Goal: Find specific page/section: Find specific page/section

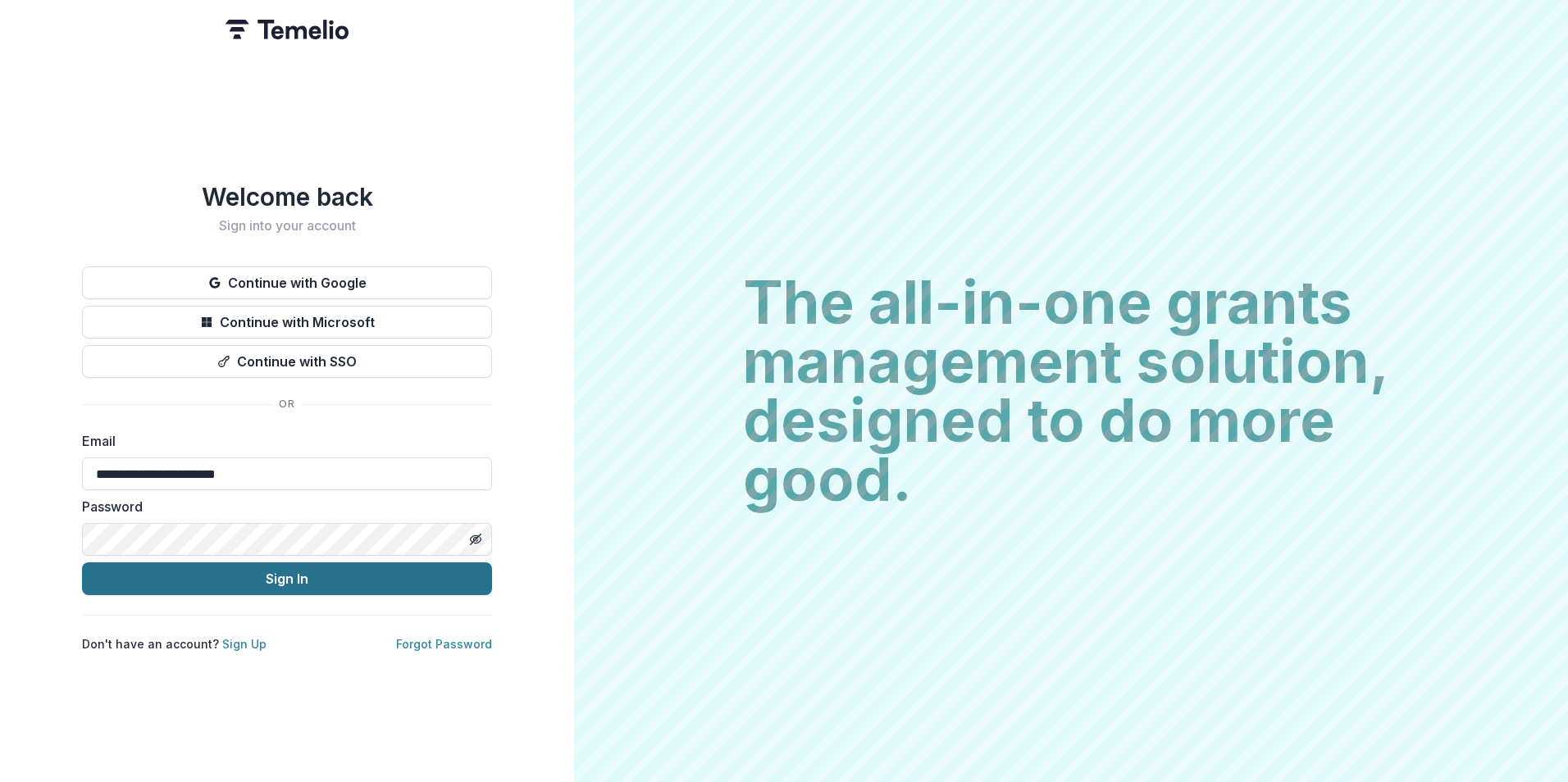
drag, startPoint x: 14, startPoint y: 582, endPoint x: 111, endPoint y: 561, distance: 99.2
click at [17, 580] on div "**********" at bounding box center [287, 391] width 574 height 782
click at [117, 562] on button "Sign In" at bounding box center [287, 578] width 410 height 33
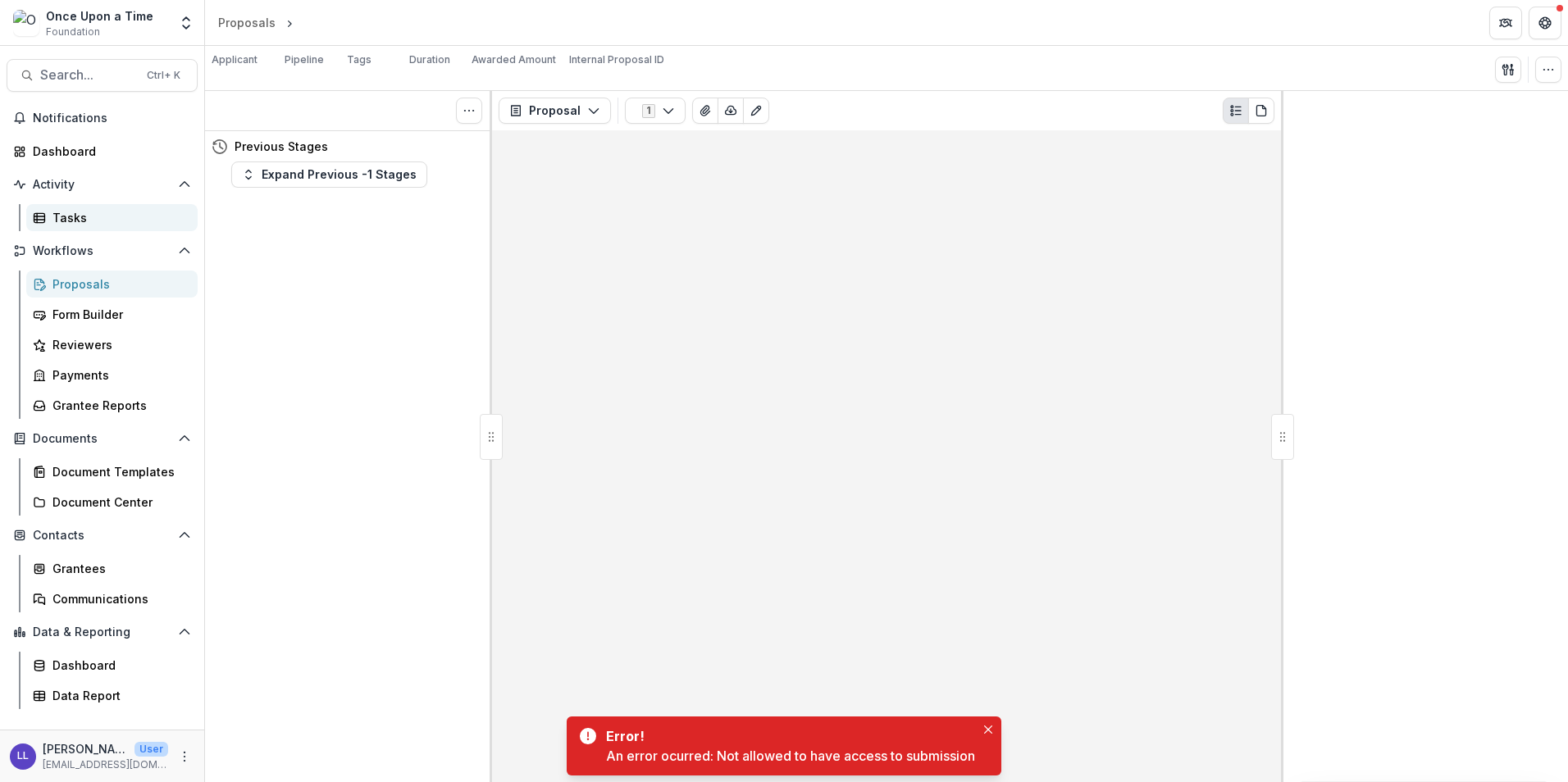
click at [141, 224] on div "Tasks" at bounding box center [119, 218] width 132 height 18
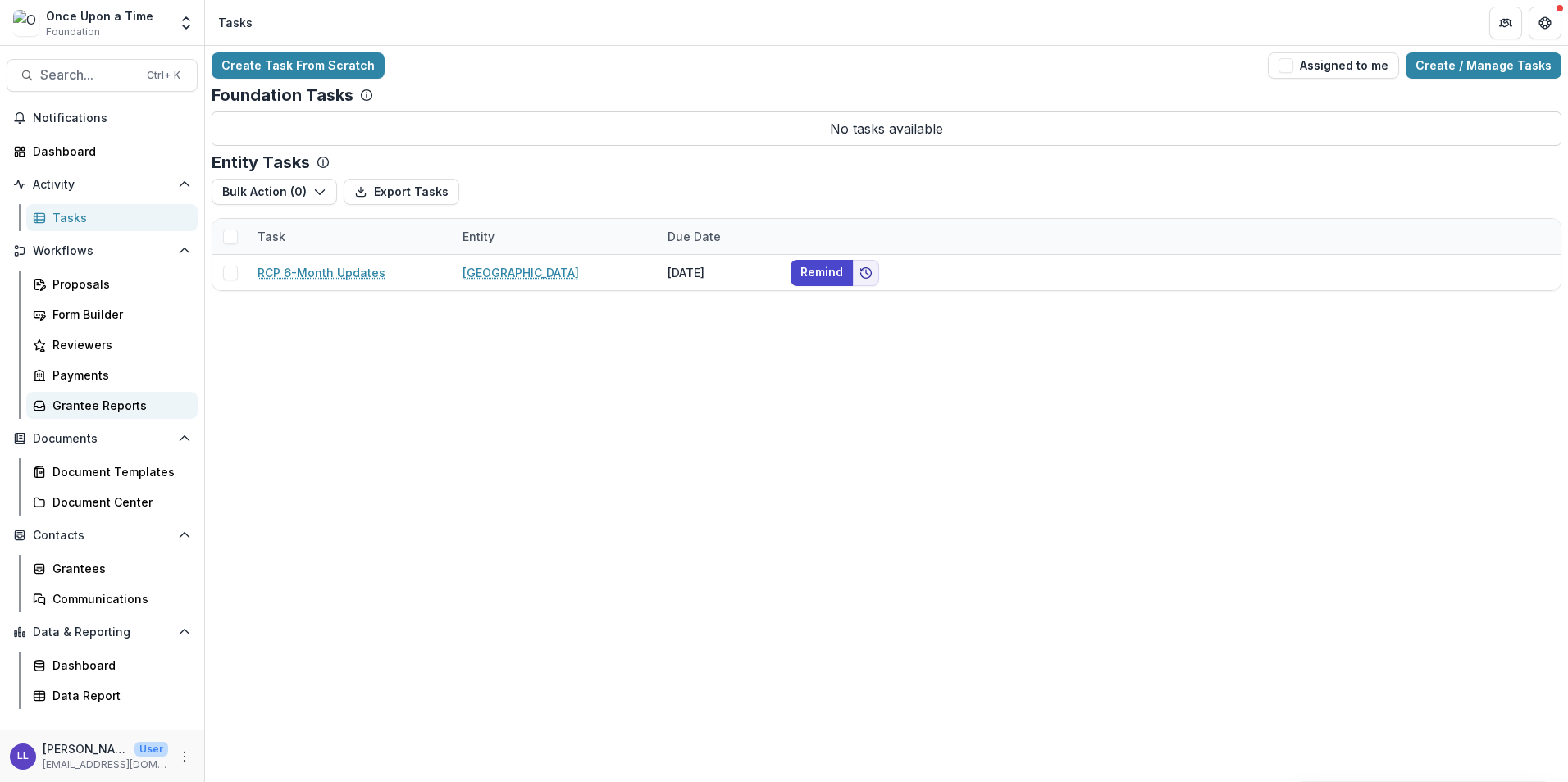
click at [113, 401] on div "Grantee Reports" at bounding box center [119, 405] width 132 height 18
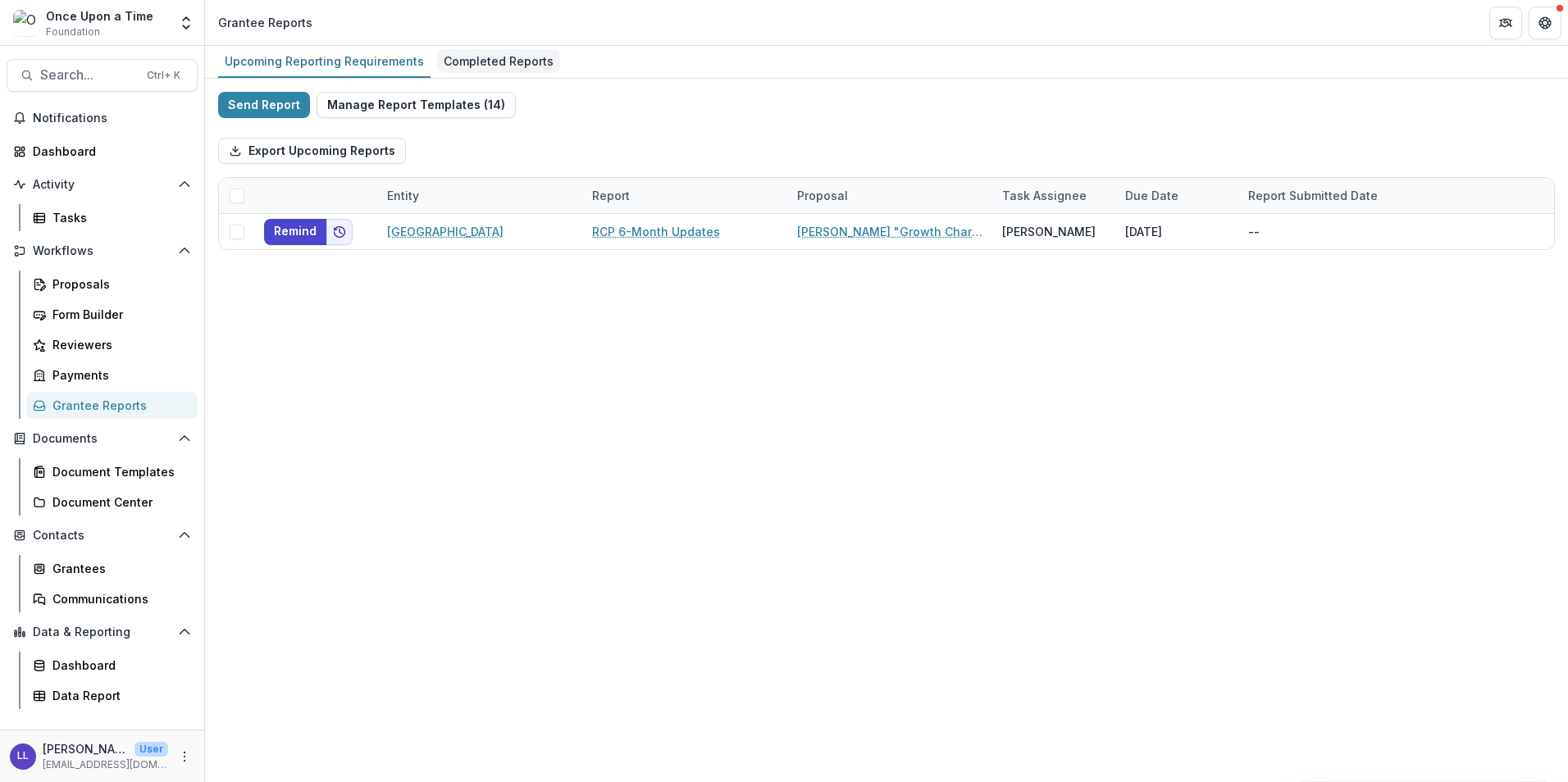
click at [481, 69] on div "Completed Reports" at bounding box center [498, 61] width 123 height 24
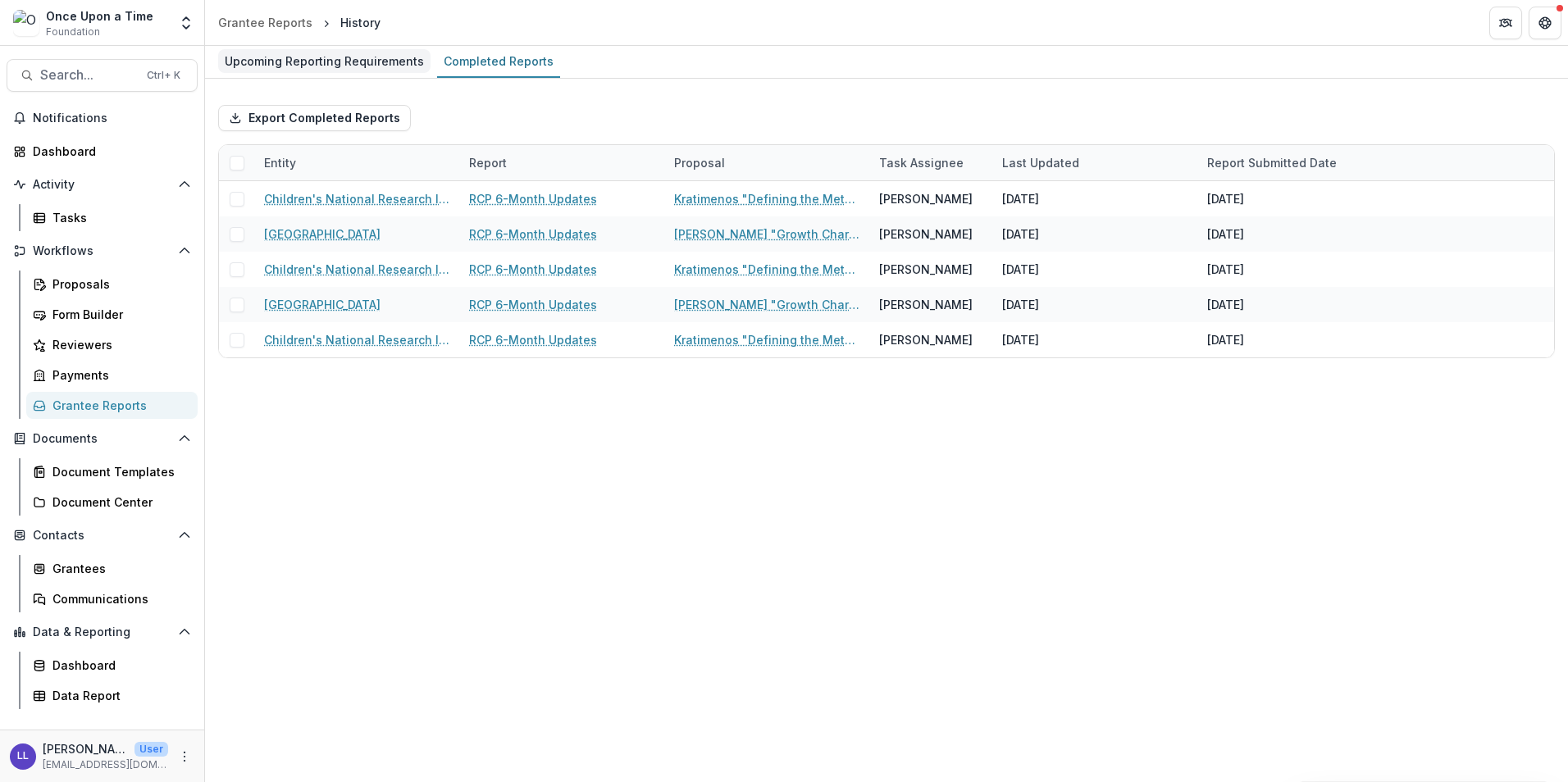
click at [353, 63] on div "Upcoming Reporting Requirements" at bounding box center [324, 61] width 213 height 24
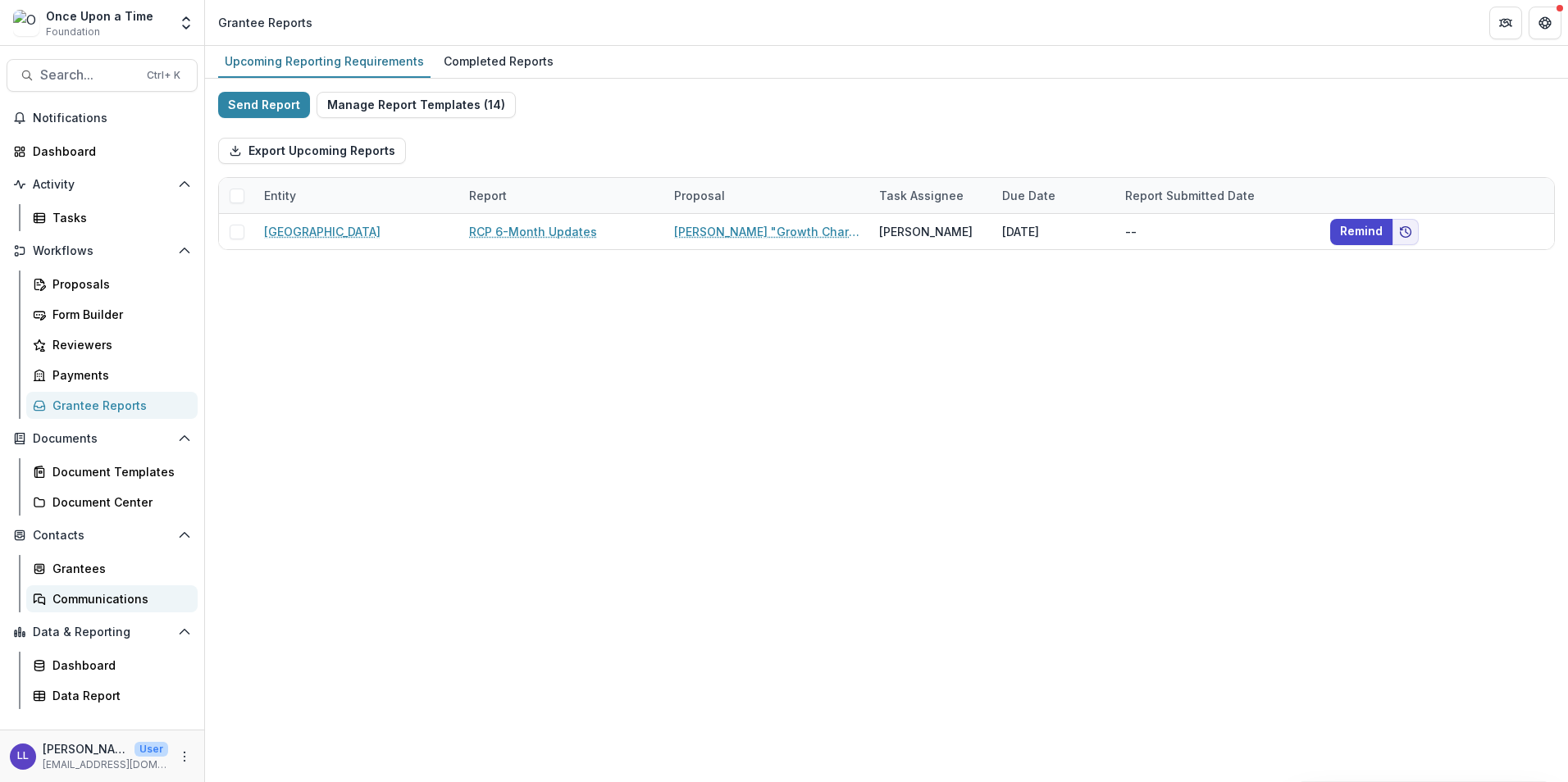
click at [98, 590] on div "Communications" at bounding box center [119, 599] width 132 height 18
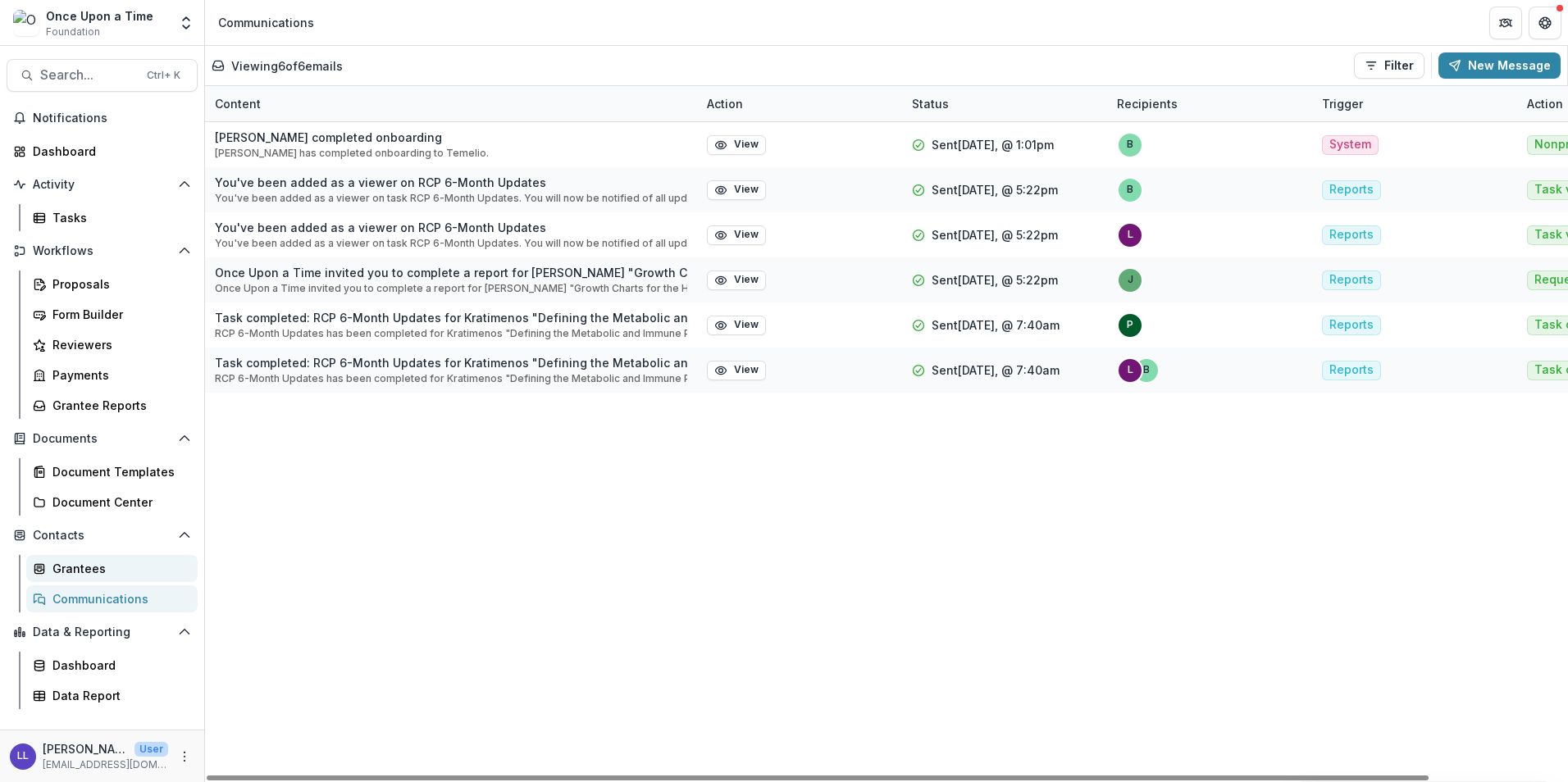
click at [102, 575] on div "Grantees" at bounding box center [119, 568] width 132 height 18
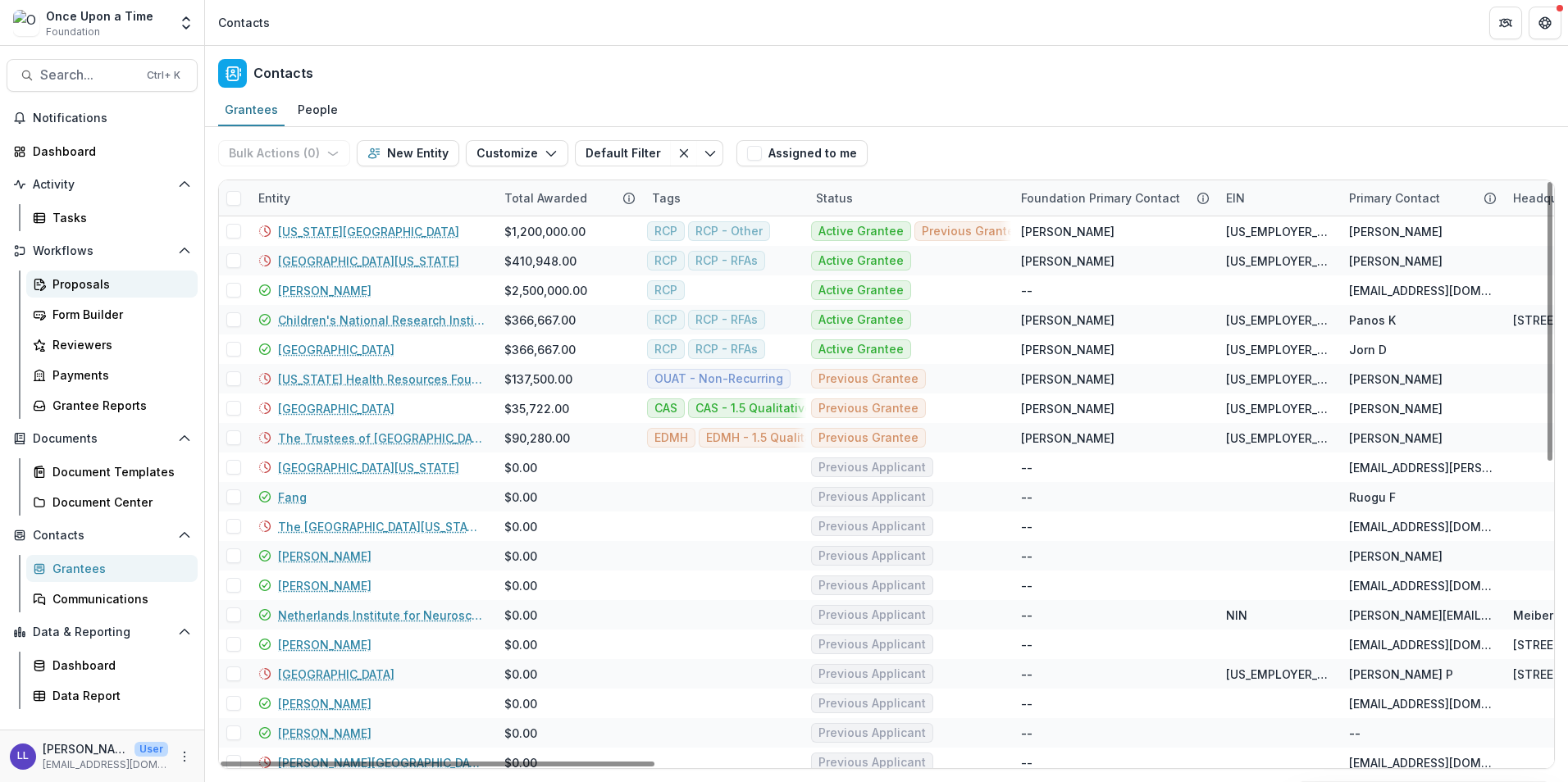
click at [108, 287] on div "Proposals" at bounding box center [119, 284] width 132 height 18
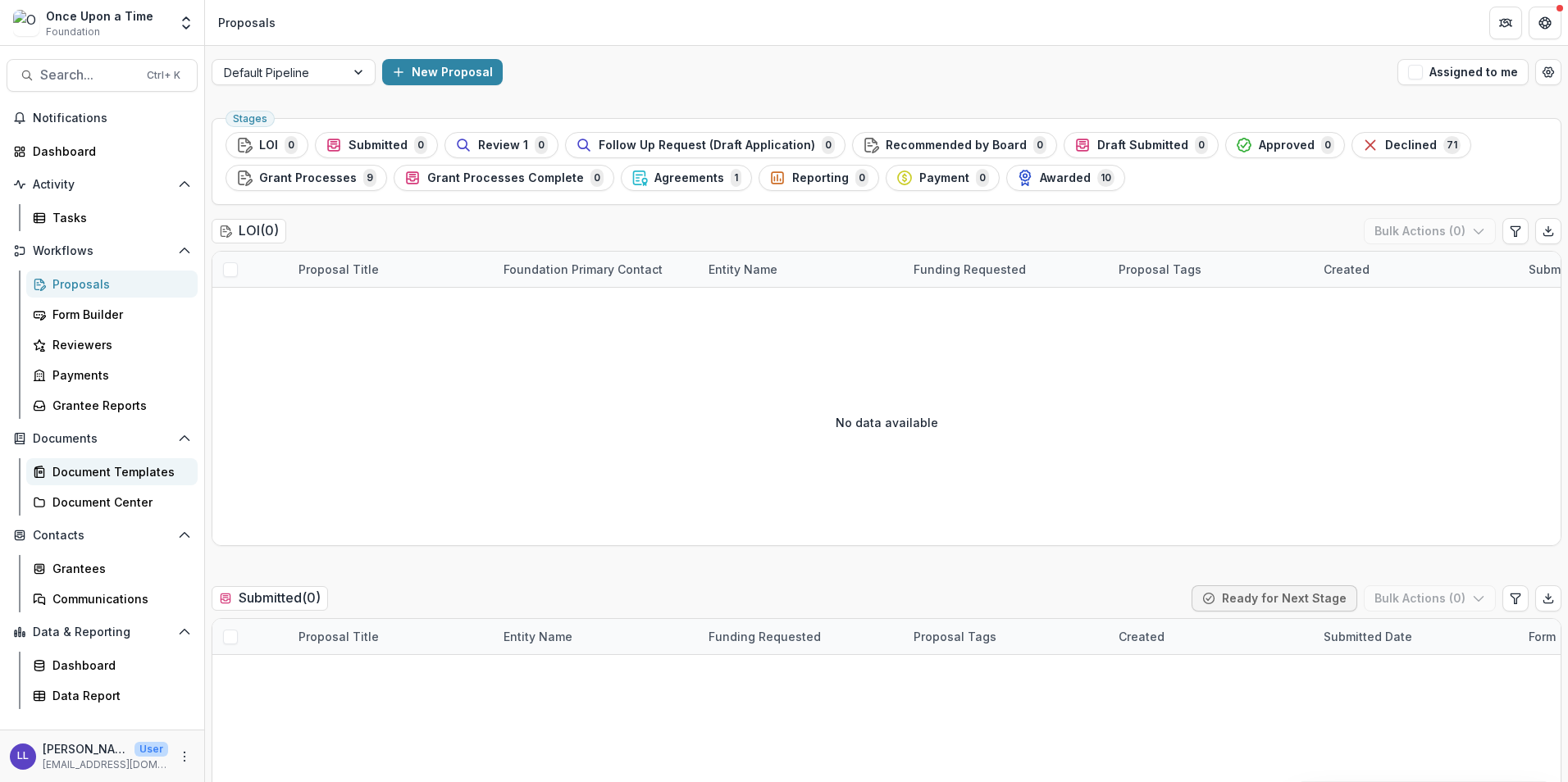
click at [141, 468] on div "Document Templates" at bounding box center [119, 472] width 132 height 18
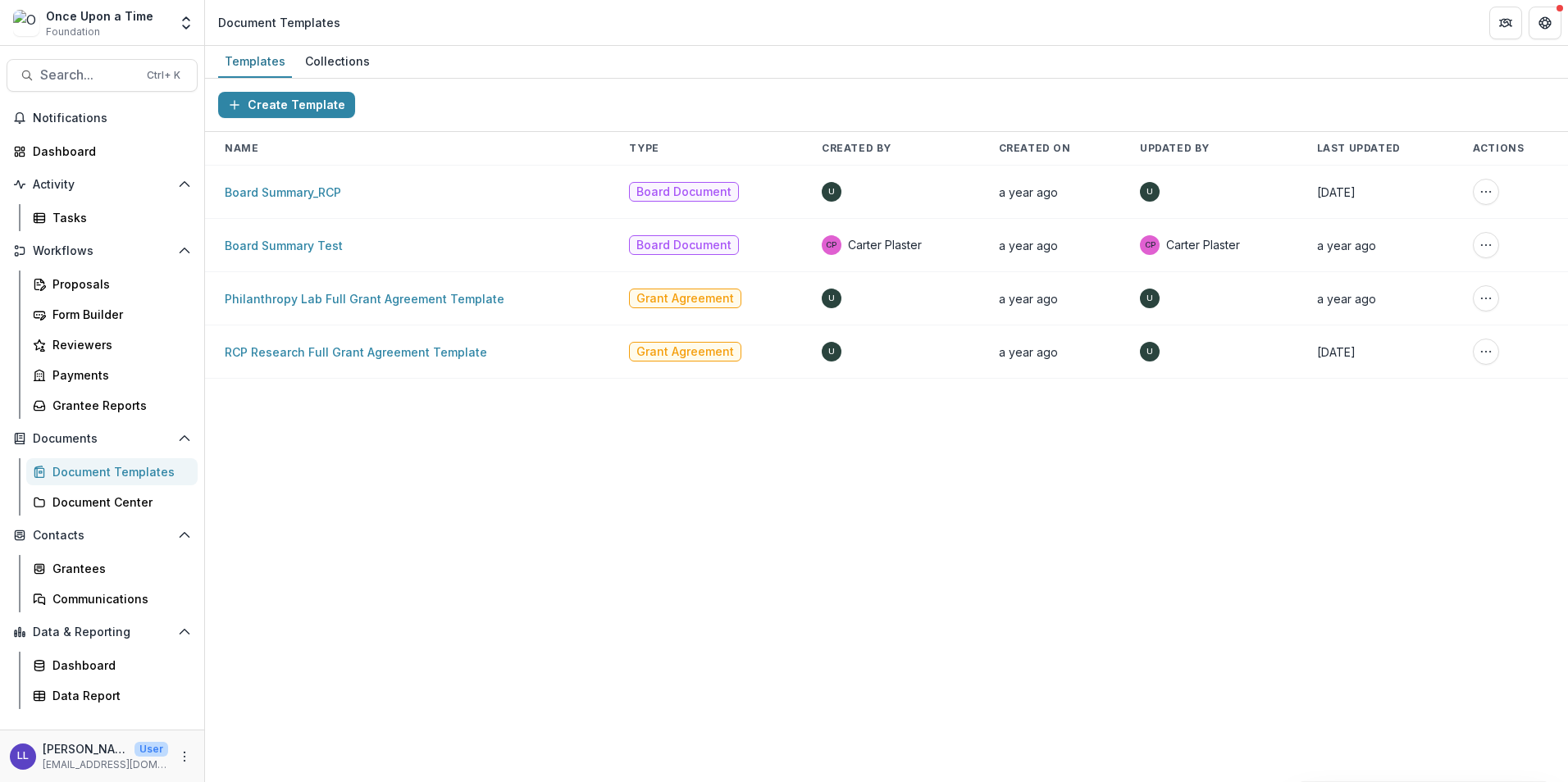
click at [630, 490] on div "Create Template Name Type Created By Created On Updated By Last Updated Actions…" at bounding box center [886, 431] width 1362 height 703
click at [83, 150] on div "Dashboard" at bounding box center [108, 151] width 152 height 18
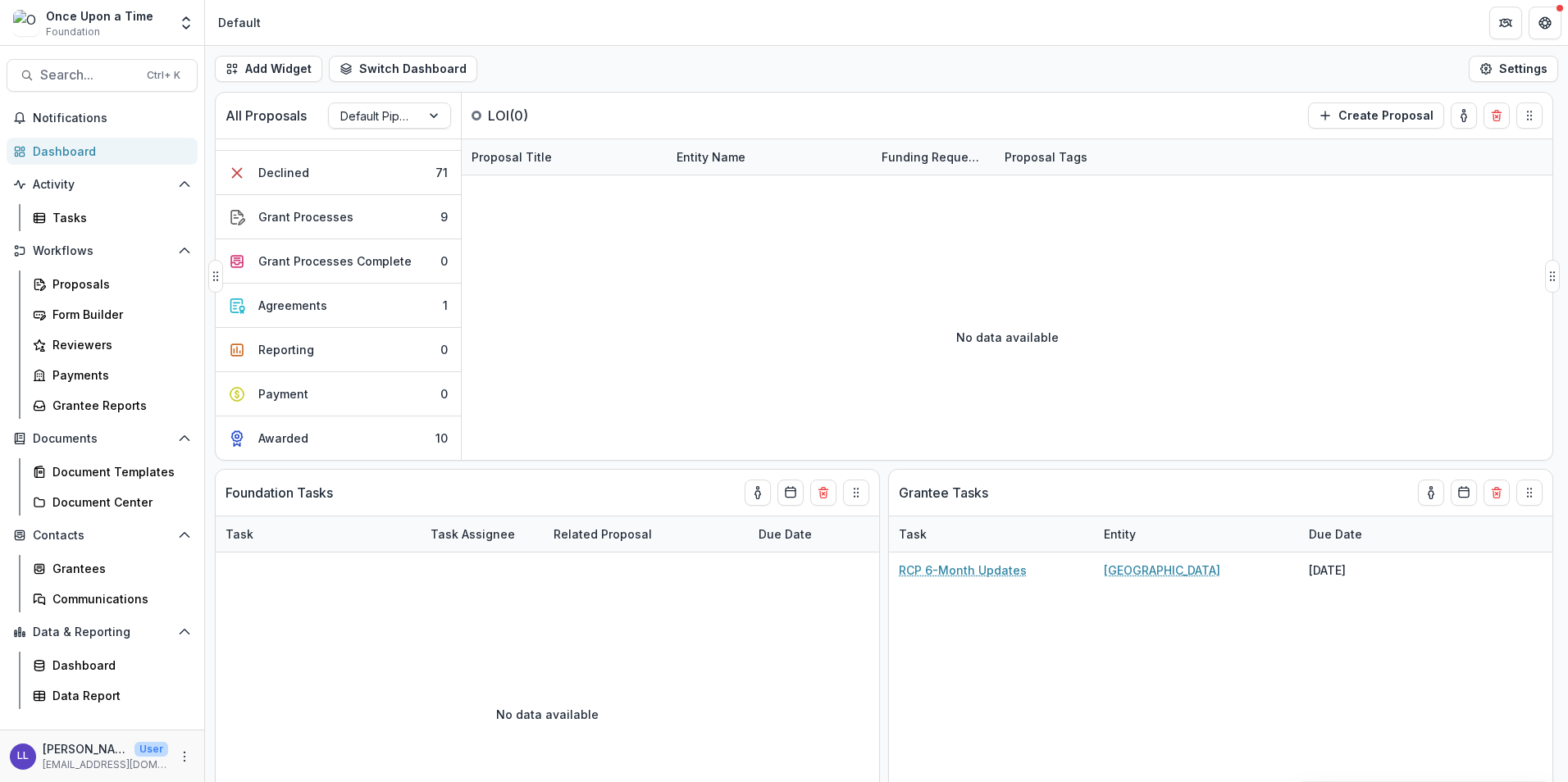
scroll to position [355, 0]
click at [365, 284] on button "Agreements 1" at bounding box center [338, 306] width 245 height 44
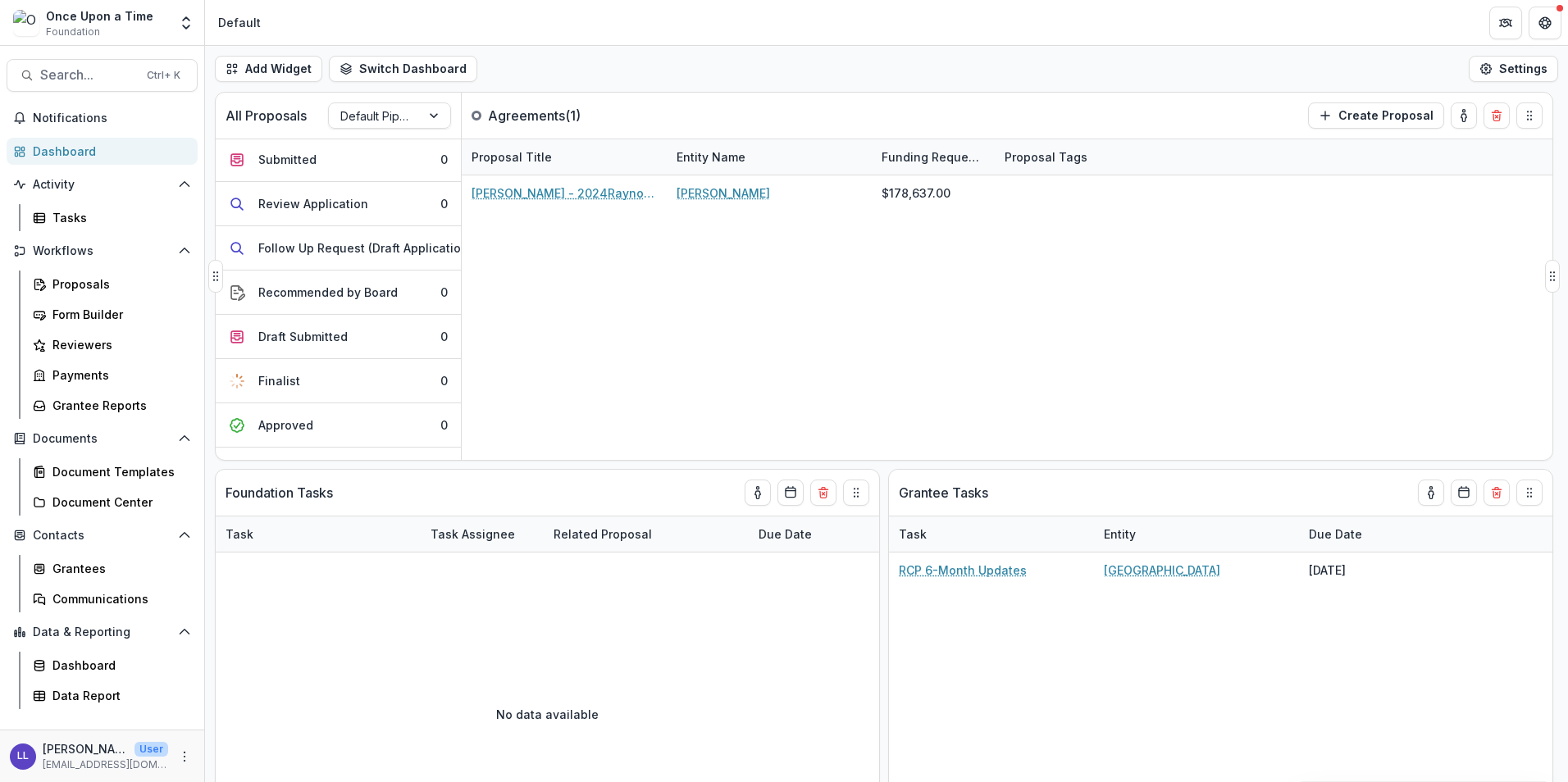
scroll to position [0, 0]
click at [117, 669] on div "Dashboard" at bounding box center [119, 665] width 132 height 18
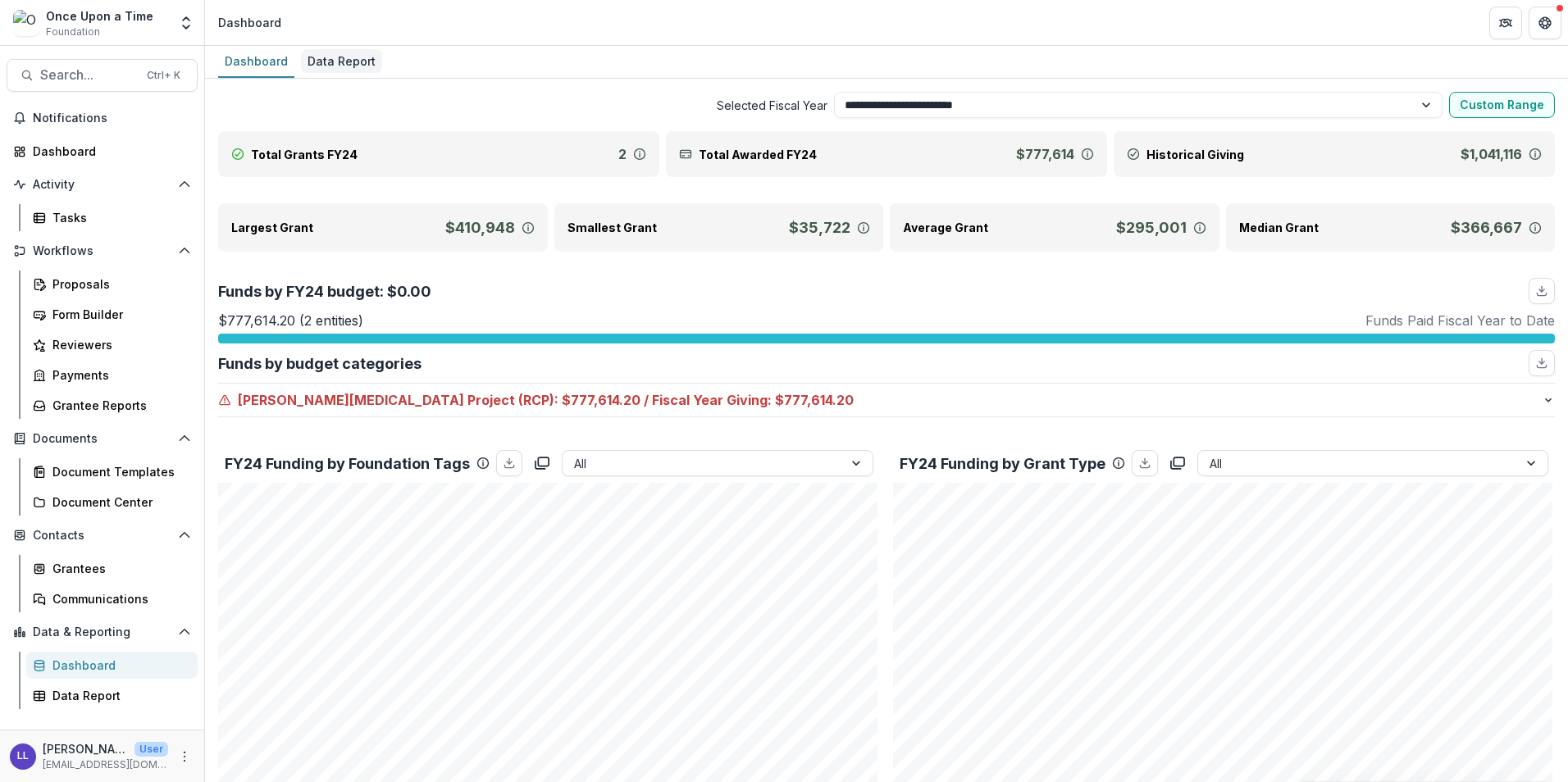
click at [345, 60] on div "Data Report" at bounding box center [341, 61] width 81 height 24
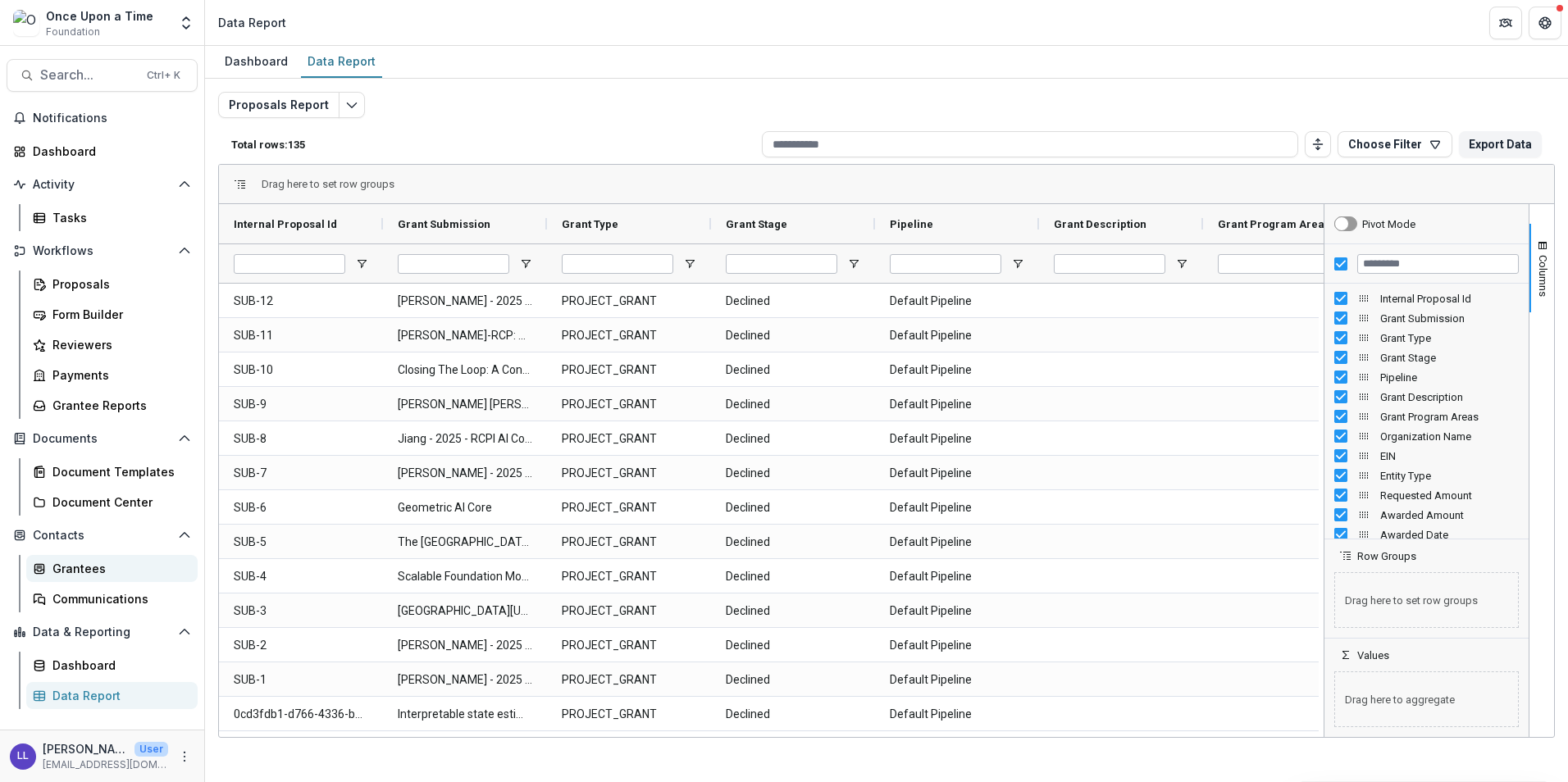
click at [79, 564] on div "Grantees" at bounding box center [119, 568] width 132 height 18
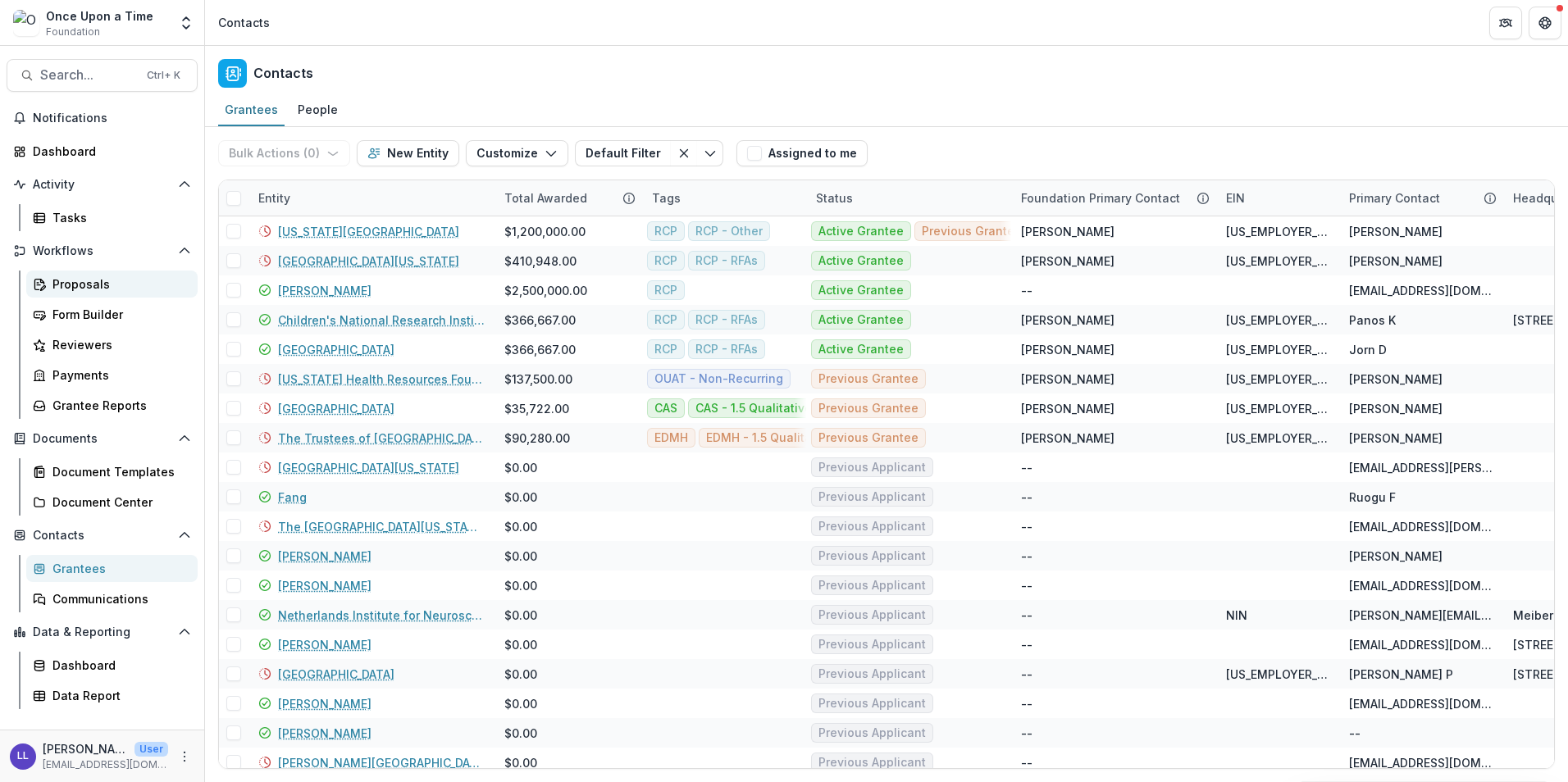
click at [119, 290] on div "Proposals" at bounding box center [119, 284] width 132 height 18
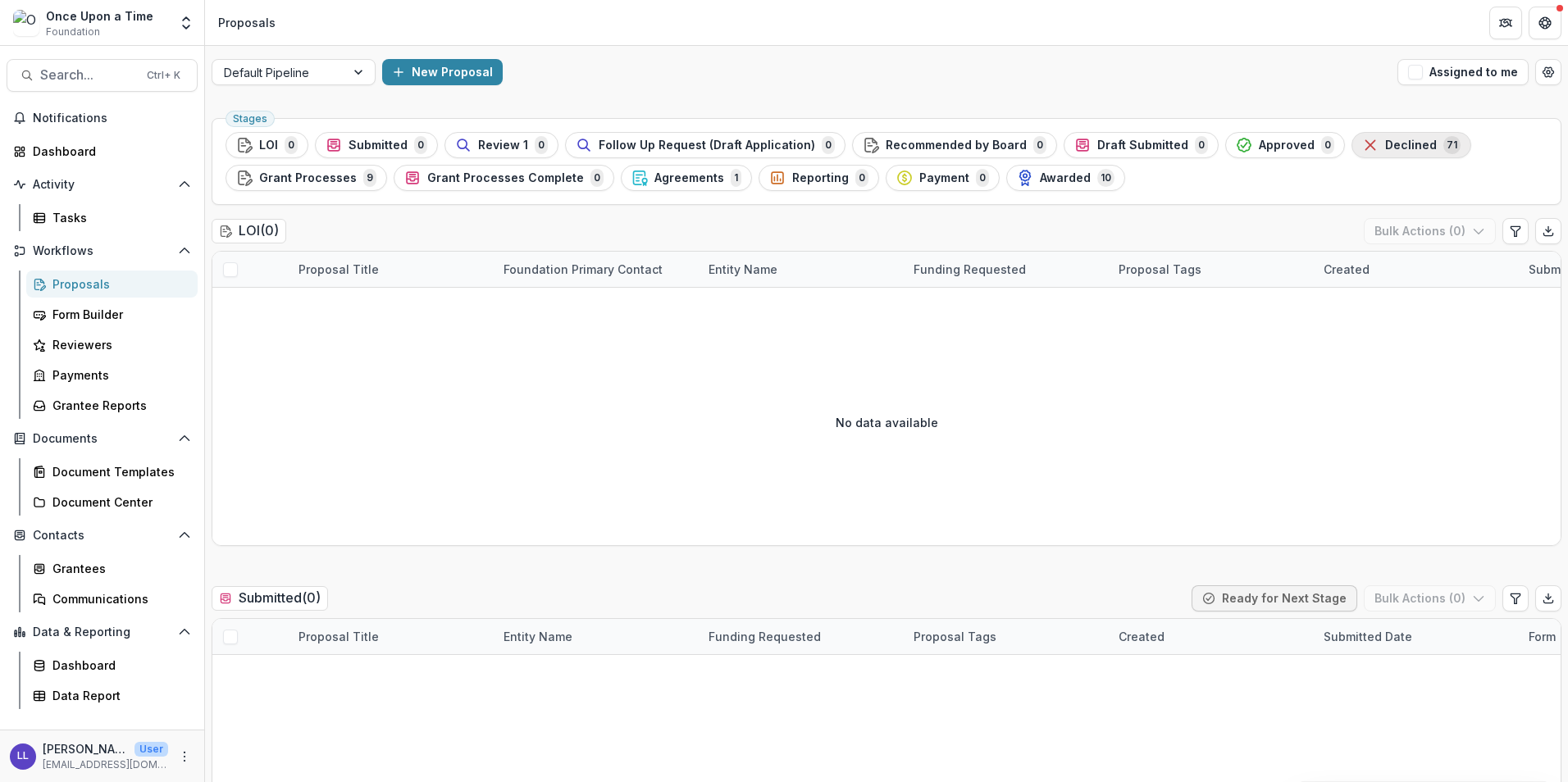
click at [1397, 144] on span "Declined" at bounding box center [1411, 146] width 52 height 14
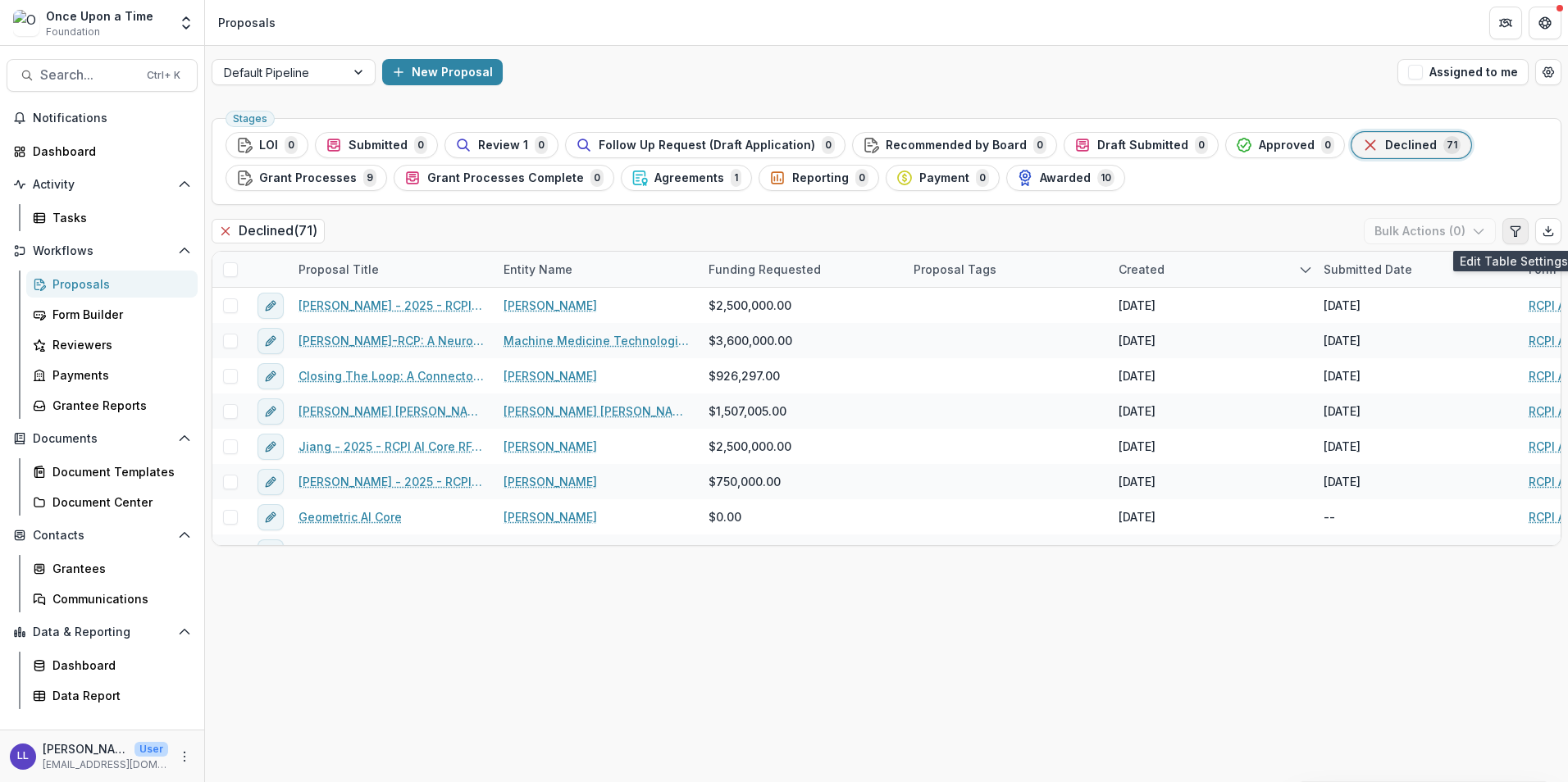
click at [1506, 233] on button "Edit table settings" at bounding box center [1515, 231] width 26 height 26
select select "******"
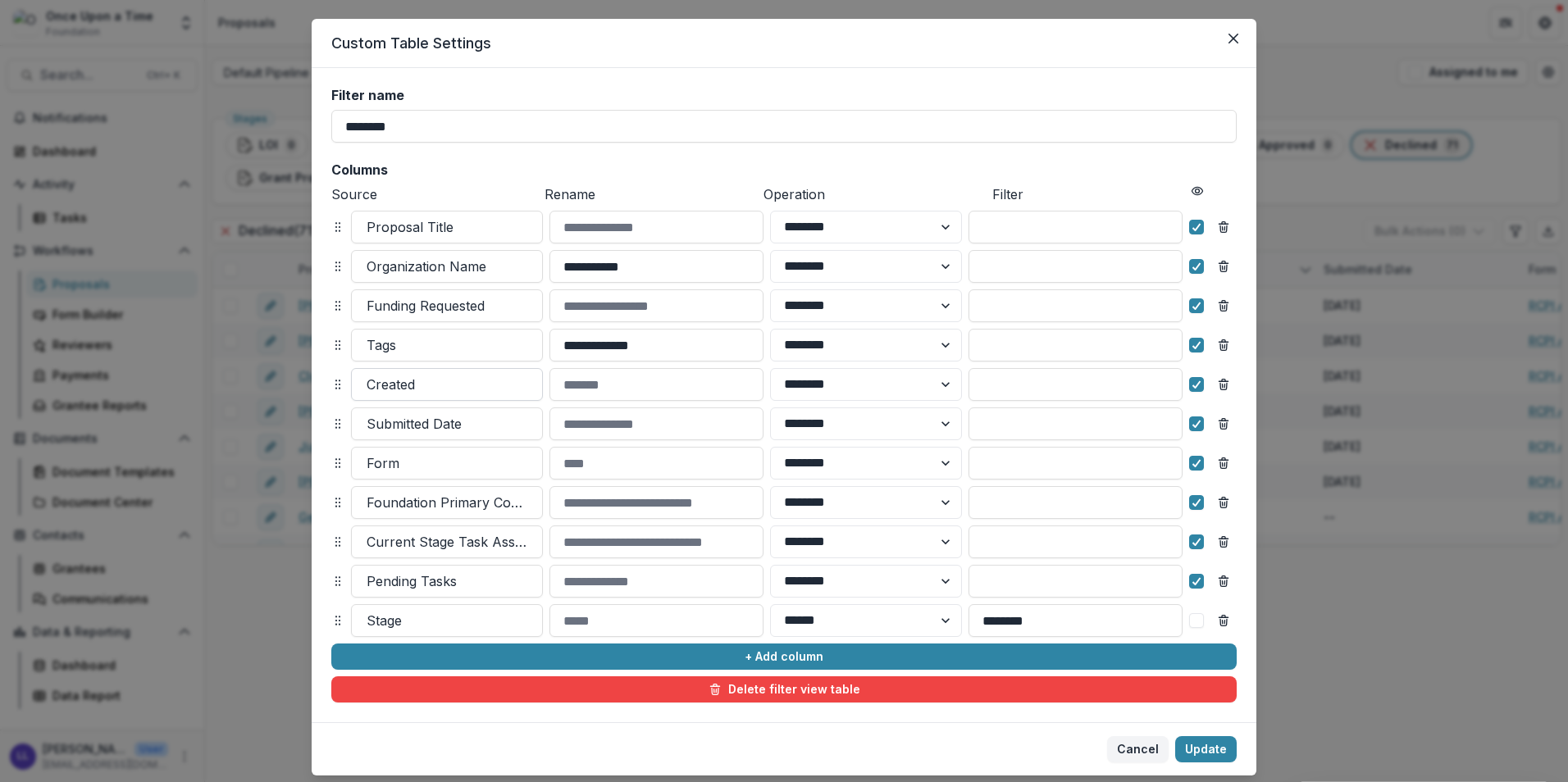
scroll to position [79, 0]
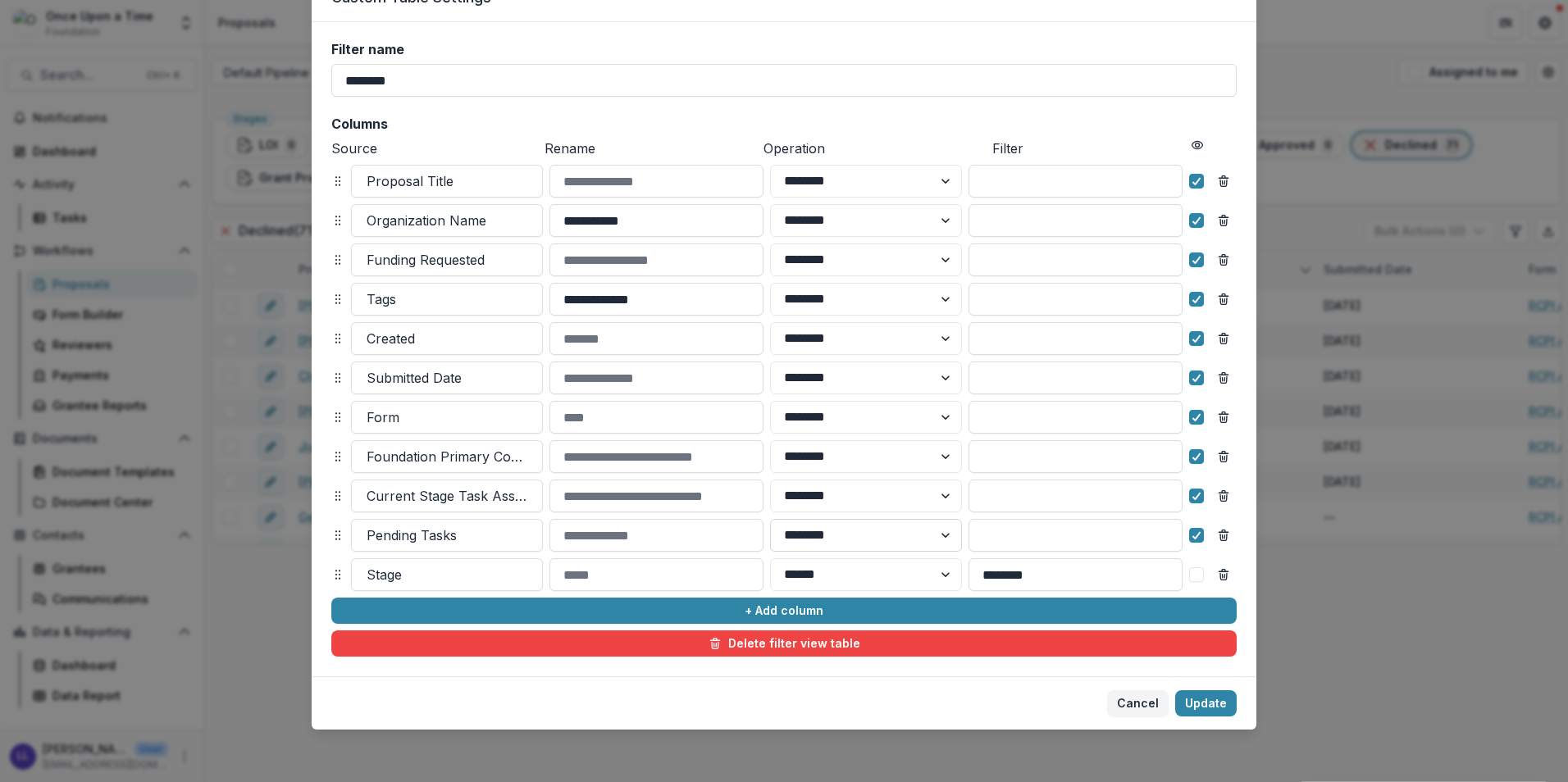
click at [876, 540] on select "******** ******" at bounding box center [866, 534] width 192 height 33
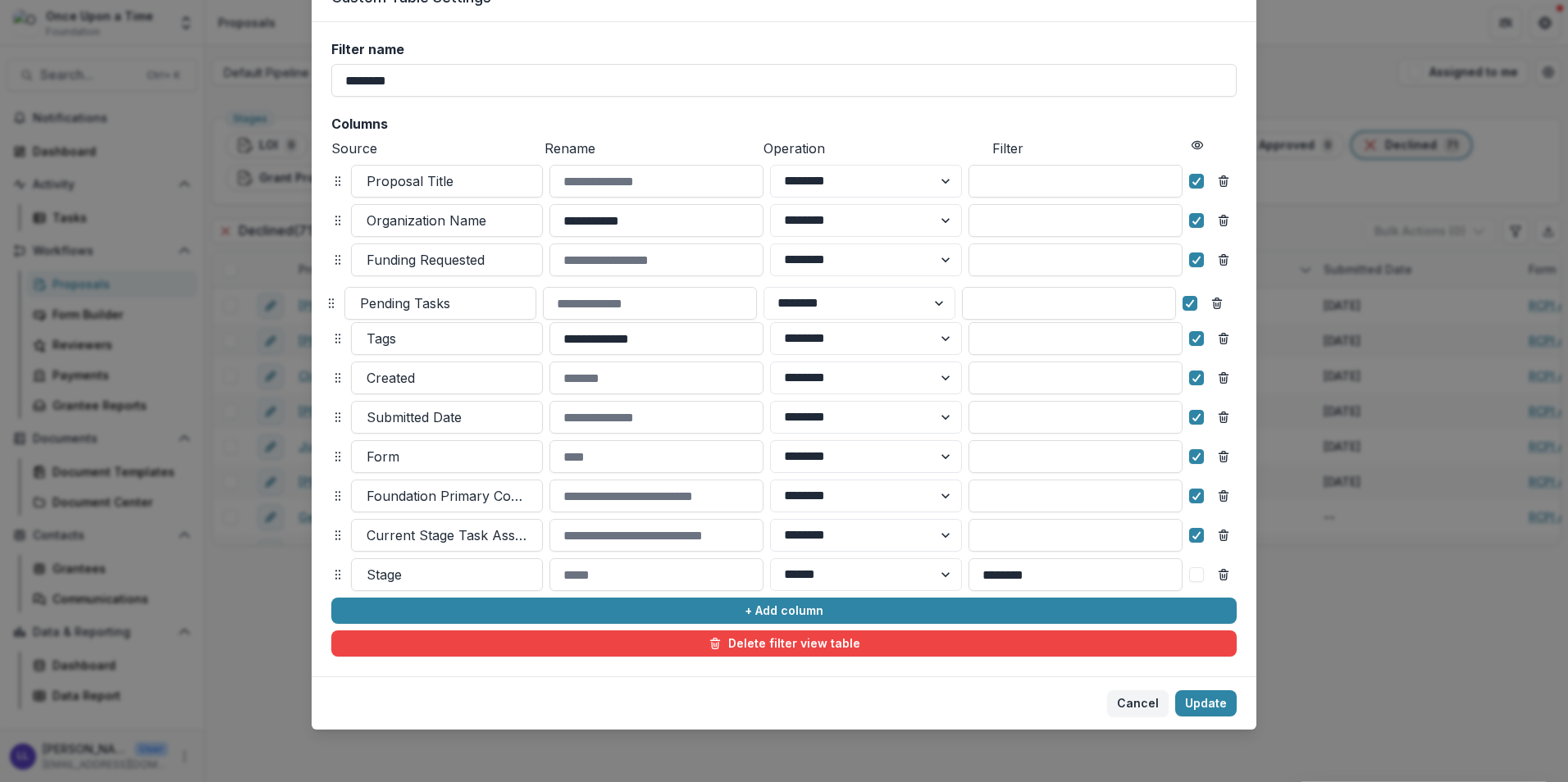
drag, startPoint x: 330, startPoint y: 532, endPoint x: 323, endPoint y: 300, distance: 232.1
click at [324, 300] on icon at bounding box center [330, 303] width 13 height 13
click at [1203, 700] on button "Update" at bounding box center [1206, 703] width 62 height 26
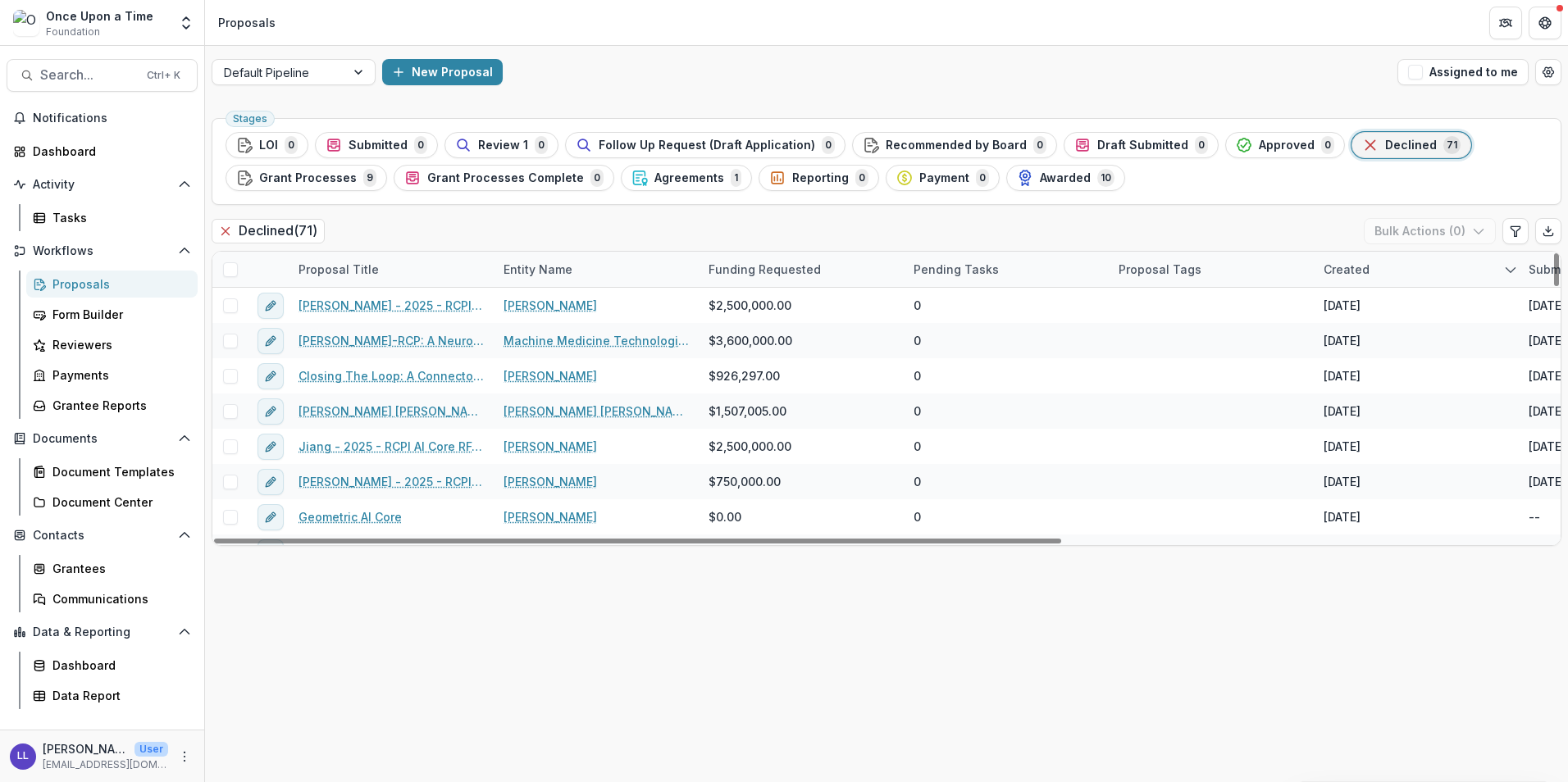
drag, startPoint x: 1555, startPoint y: 274, endPoint x: 1506, endPoint y: 216, distance: 75.9
click at [1554, 253] on div at bounding box center [1557, 269] width 5 height 33
click at [108, 72] on span "Search..." at bounding box center [89, 75] width 97 height 16
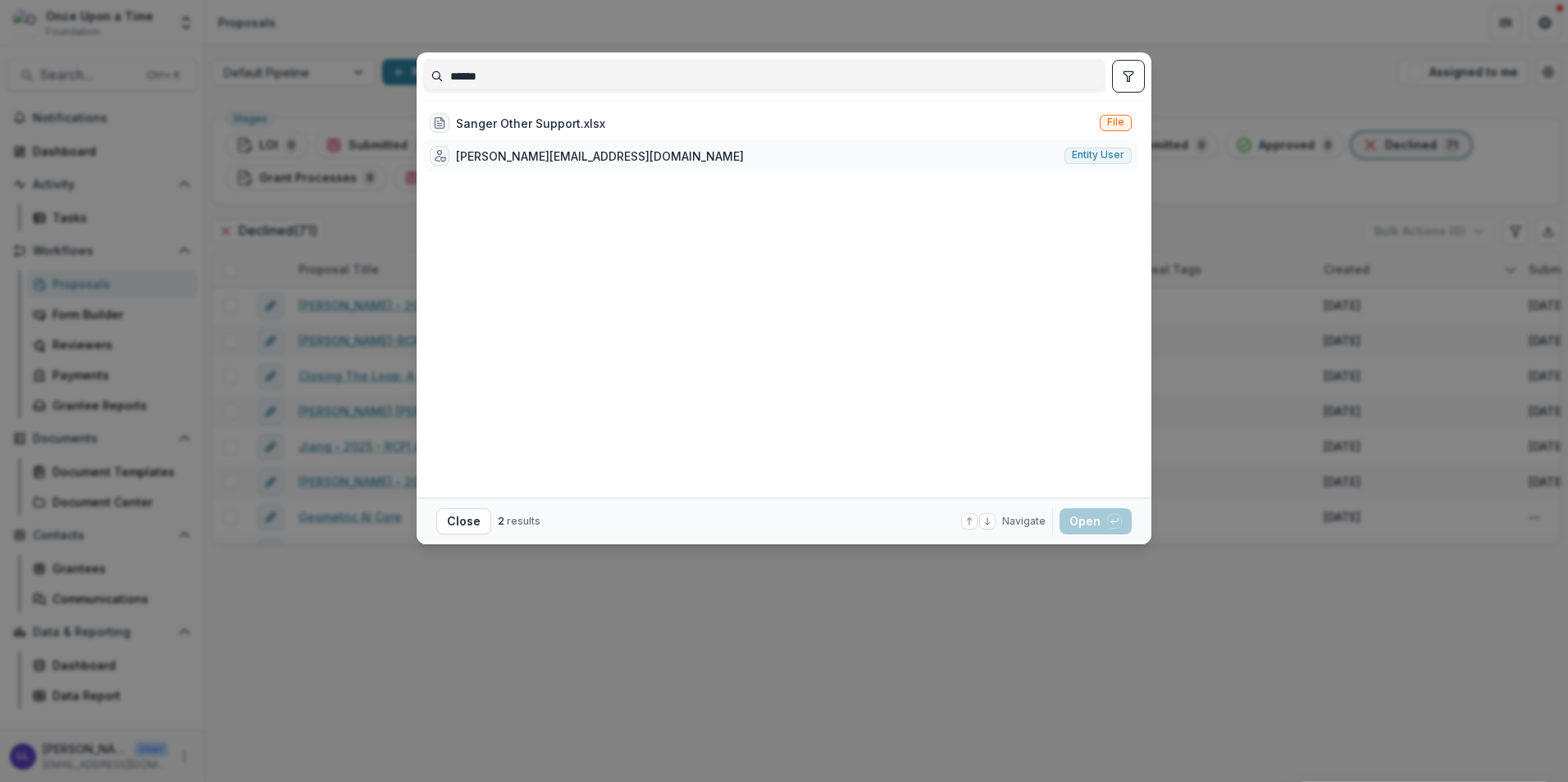
type input "******"
click at [493, 156] on div "[PERSON_NAME][EMAIL_ADDRESS][DOMAIN_NAME]" at bounding box center [599, 156] width 287 height 18
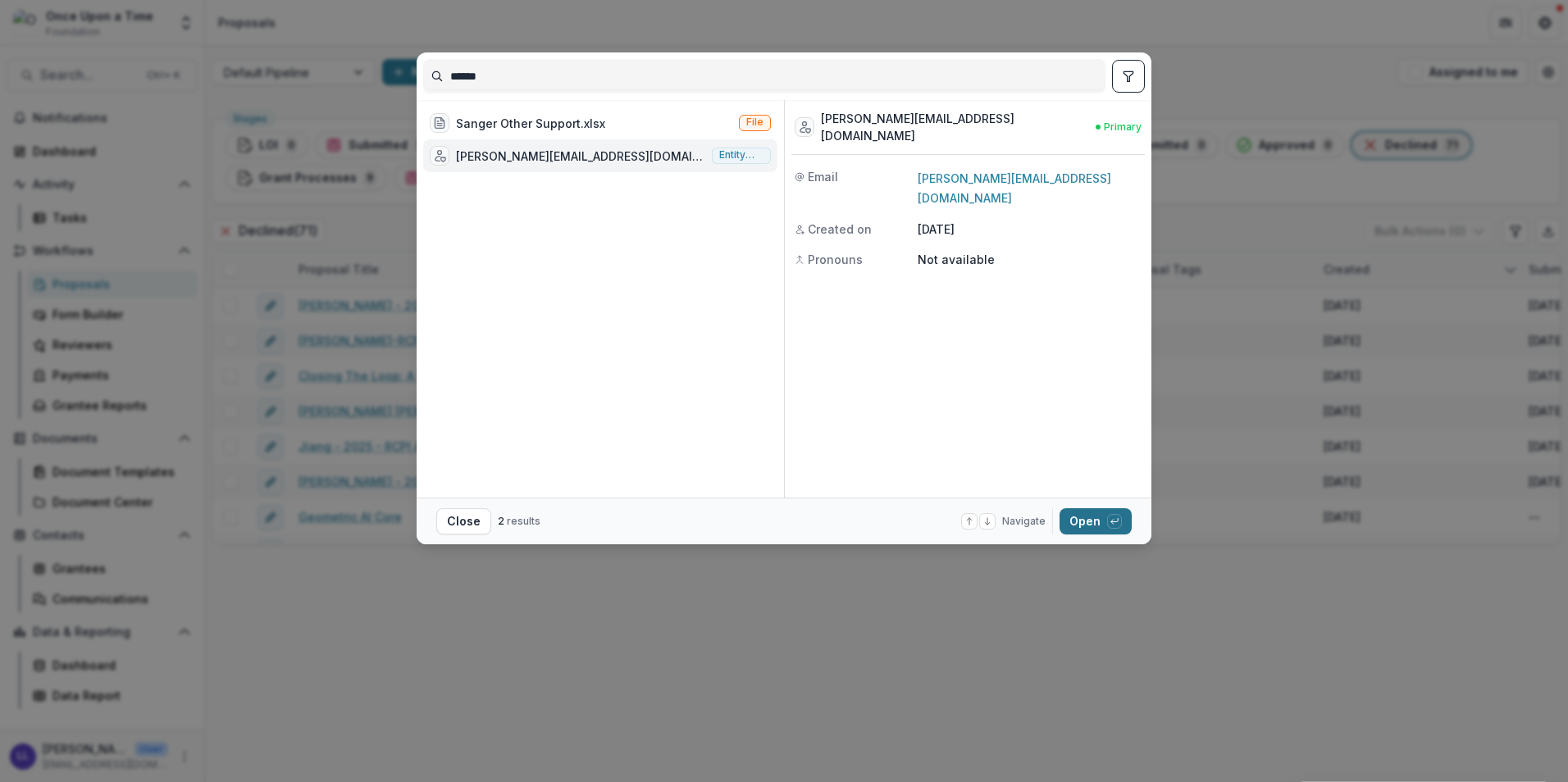
click at [1091, 518] on button "Open with enter key" at bounding box center [1095, 521] width 72 height 26
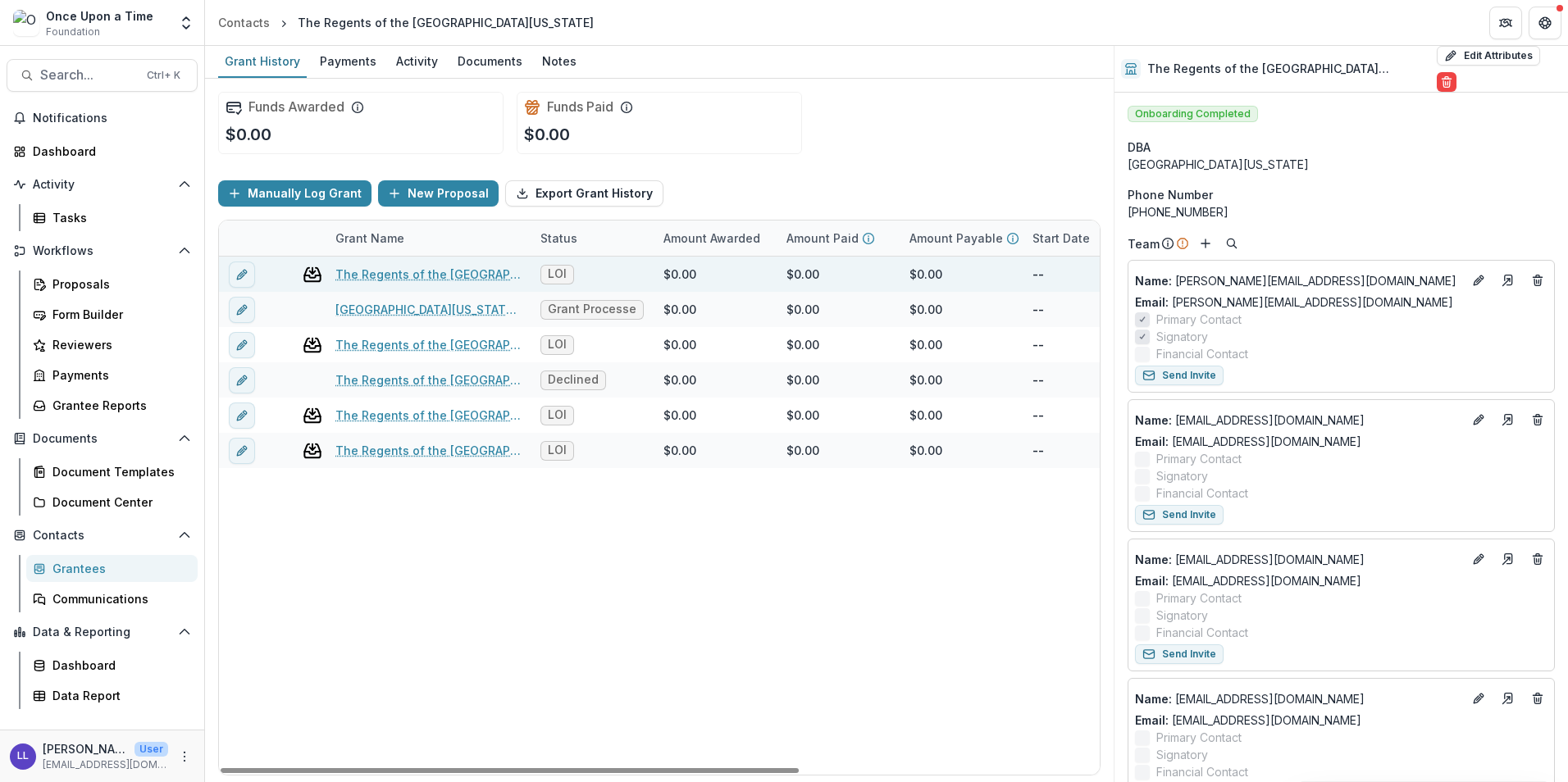
click at [548, 274] on span "LOI" at bounding box center [556, 274] width 18 height 14
click at [483, 275] on link "The Regents of the University of California - 2024 - Raynor Cerebellum Project …" at bounding box center [428, 274] width 185 height 18
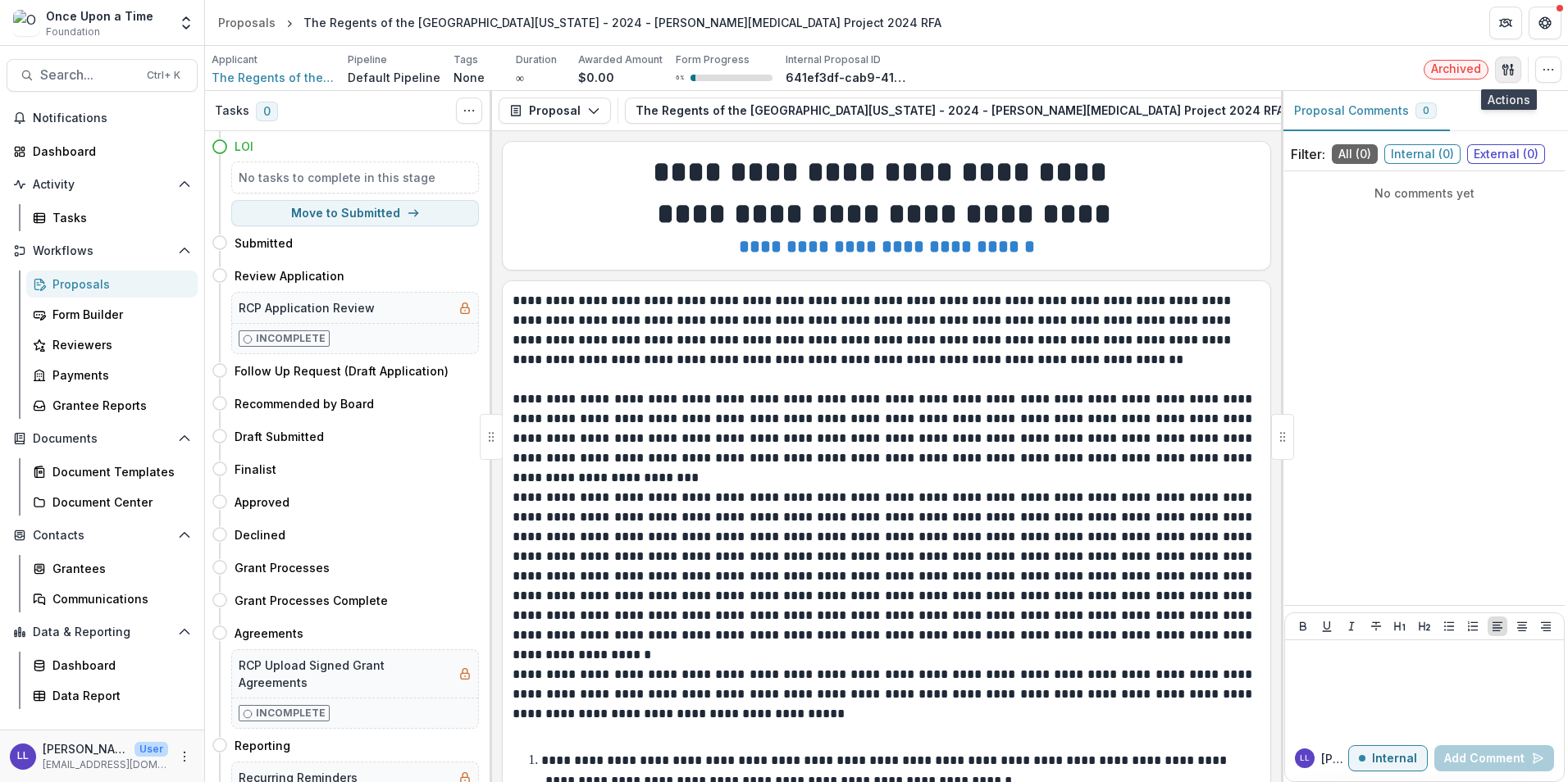
click at [1507, 71] on icon "button" at bounding box center [1507, 69] width 13 height 13
click at [1248, 80] on div "Applicant The Regents of the University of California Pipeline Default Pipeline…" at bounding box center [886, 69] width 1349 height 33
click at [1565, 74] on div "Applicant The Regents of the University of California Pipeline Default Pipeline…" at bounding box center [886, 68] width 1362 height 45
click at [1548, 74] on icon "button" at bounding box center [1548, 69] width 13 height 13
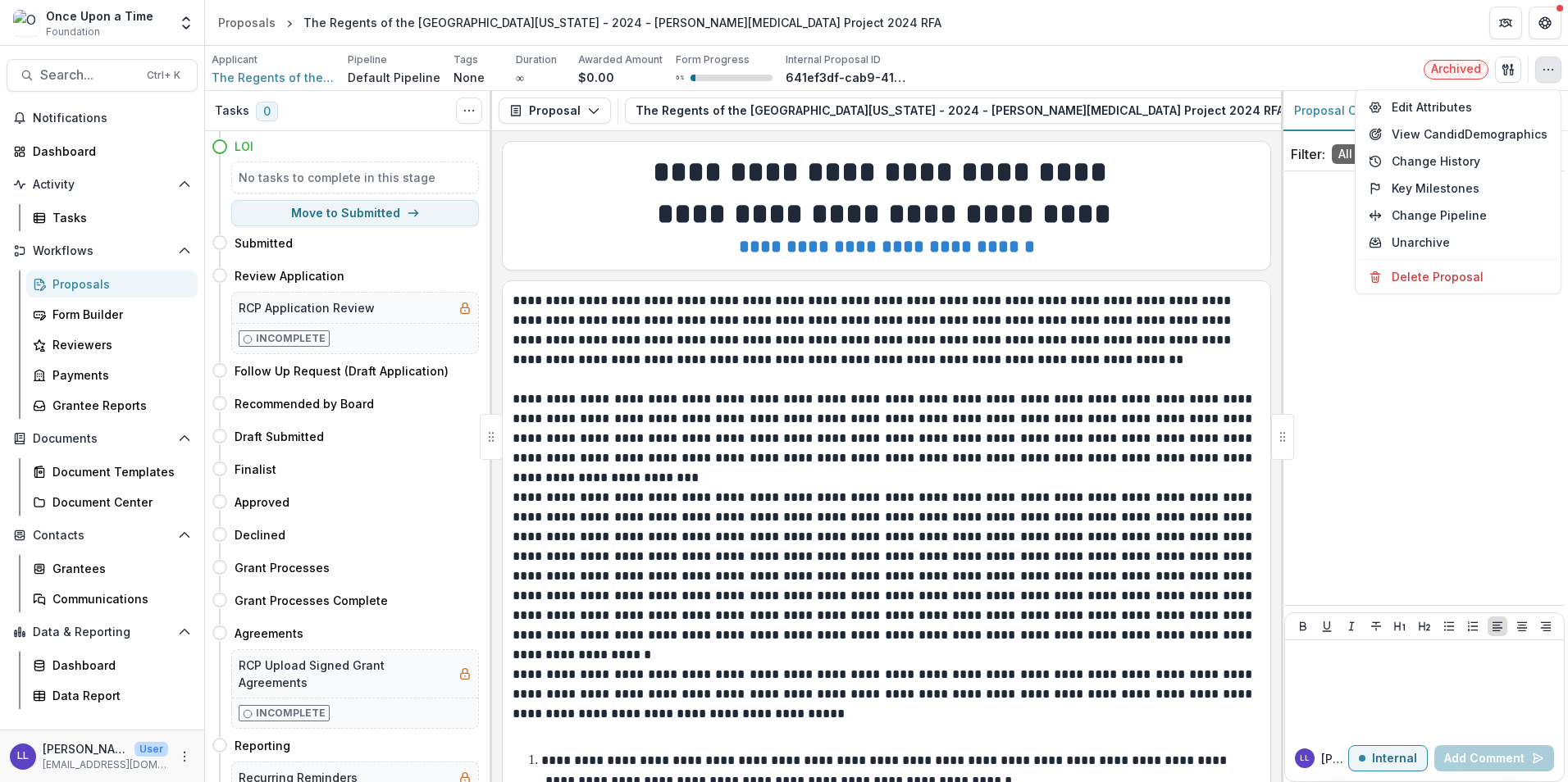
click at [947, 63] on div "Applicant The Regents of the University of California Pipeline Default Pipeline…" at bounding box center [886, 69] width 1349 height 33
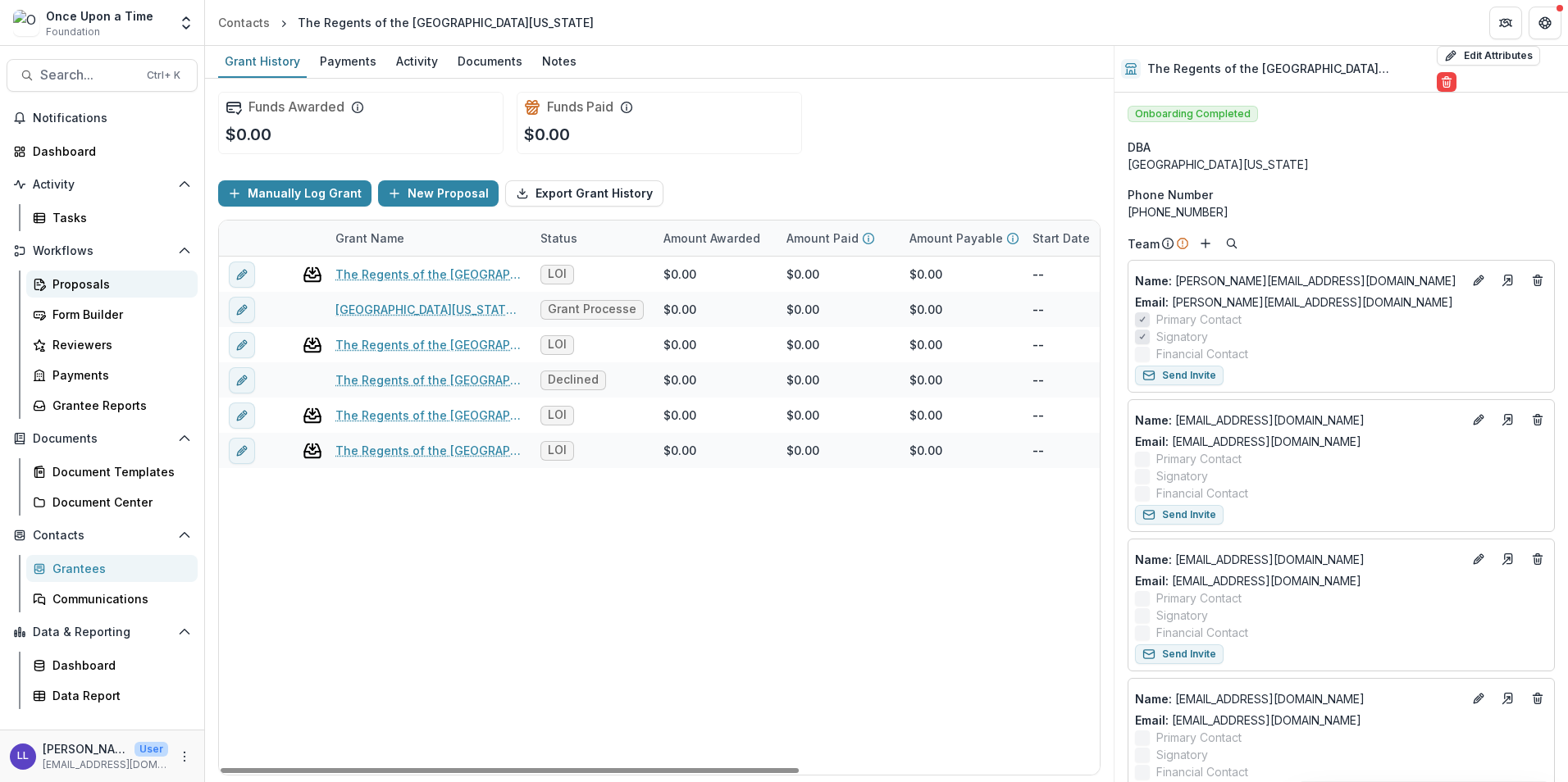
click at [77, 278] on div "Proposals" at bounding box center [119, 284] width 132 height 18
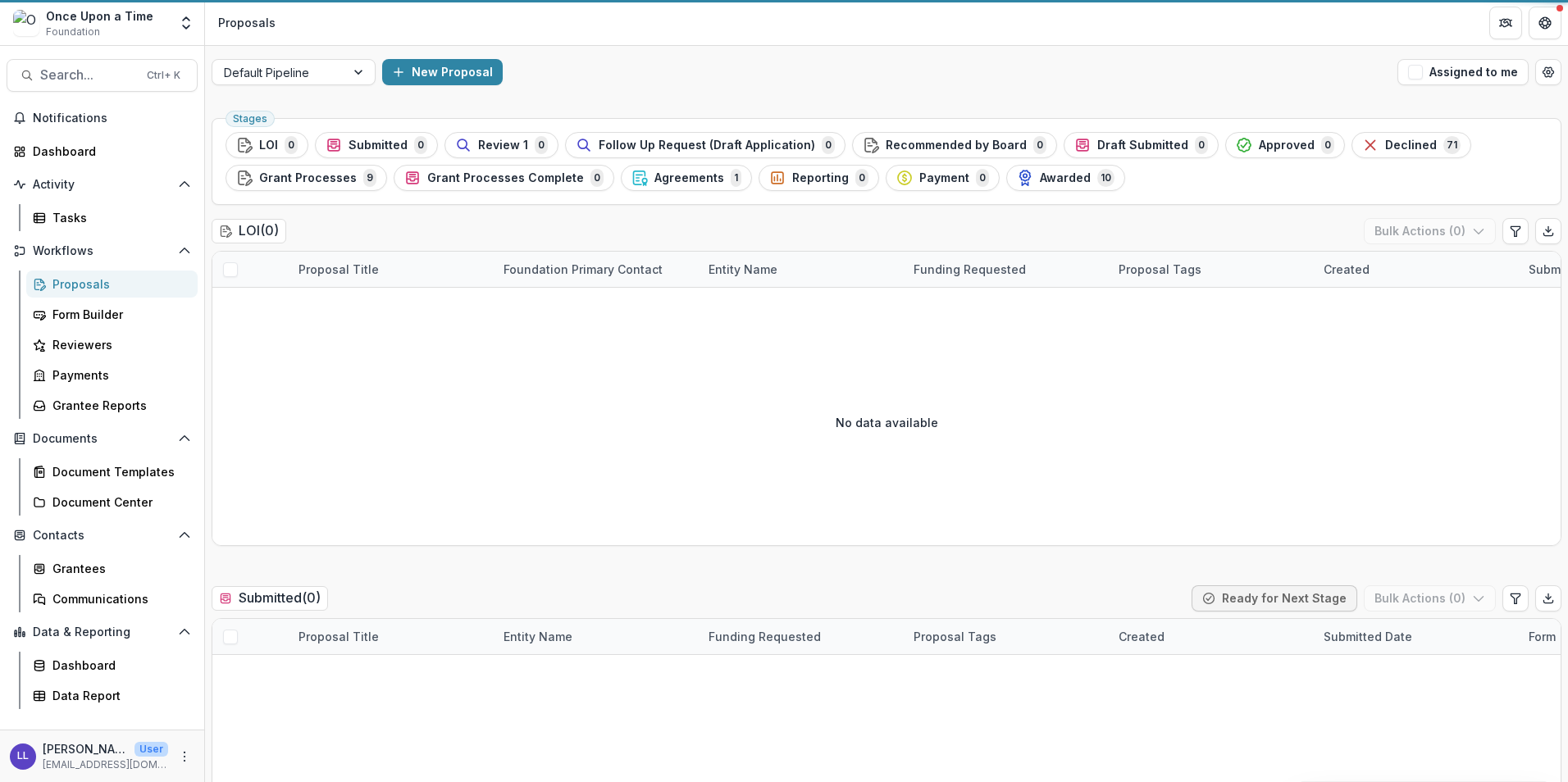
click at [263, 152] on span "LOI" at bounding box center [268, 146] width 18 height 14
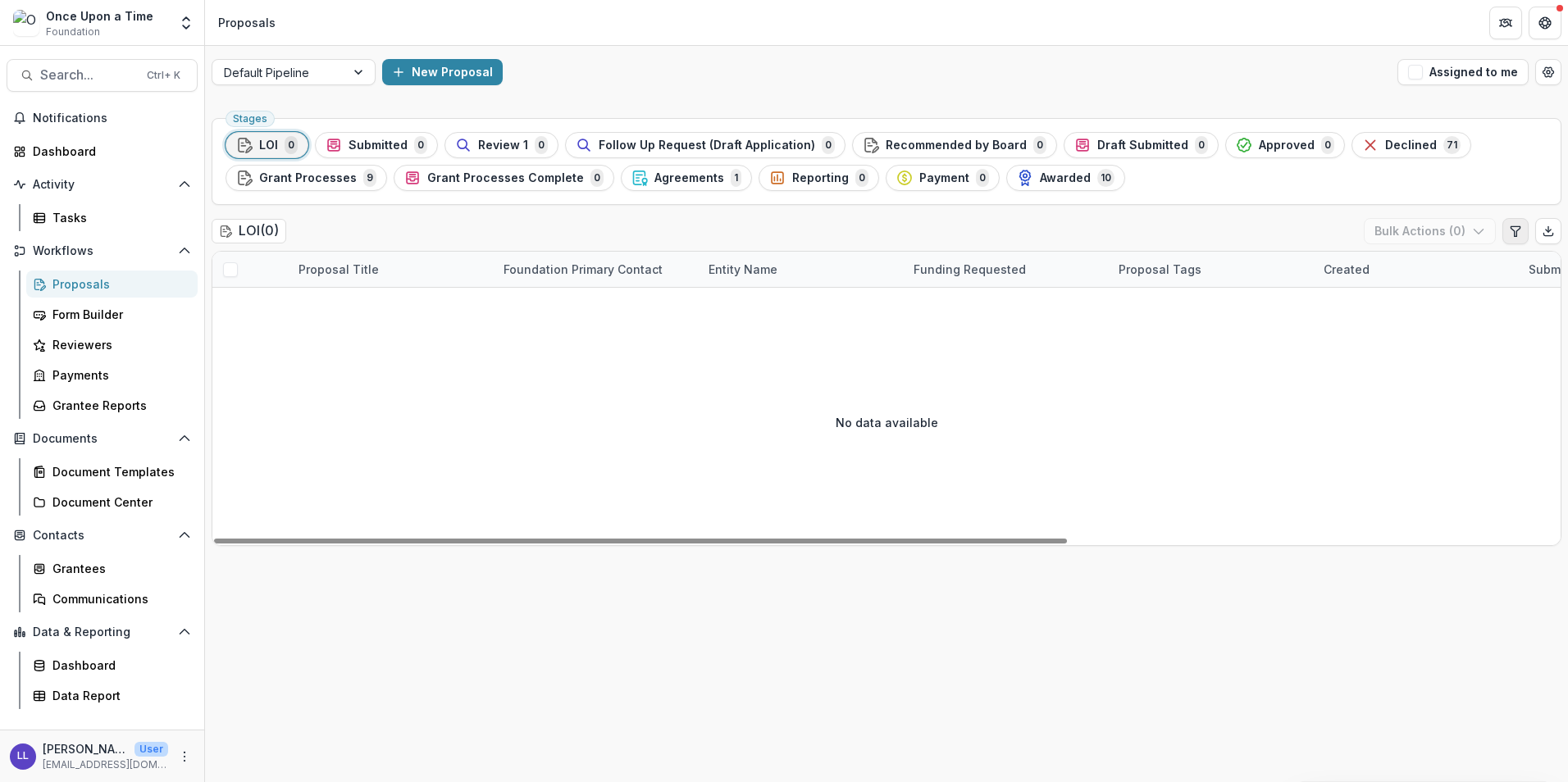
click at [1521, 229] on icon "Edit table settings" at bounding box center [1514, 231] width 13 height 13
select select "******"
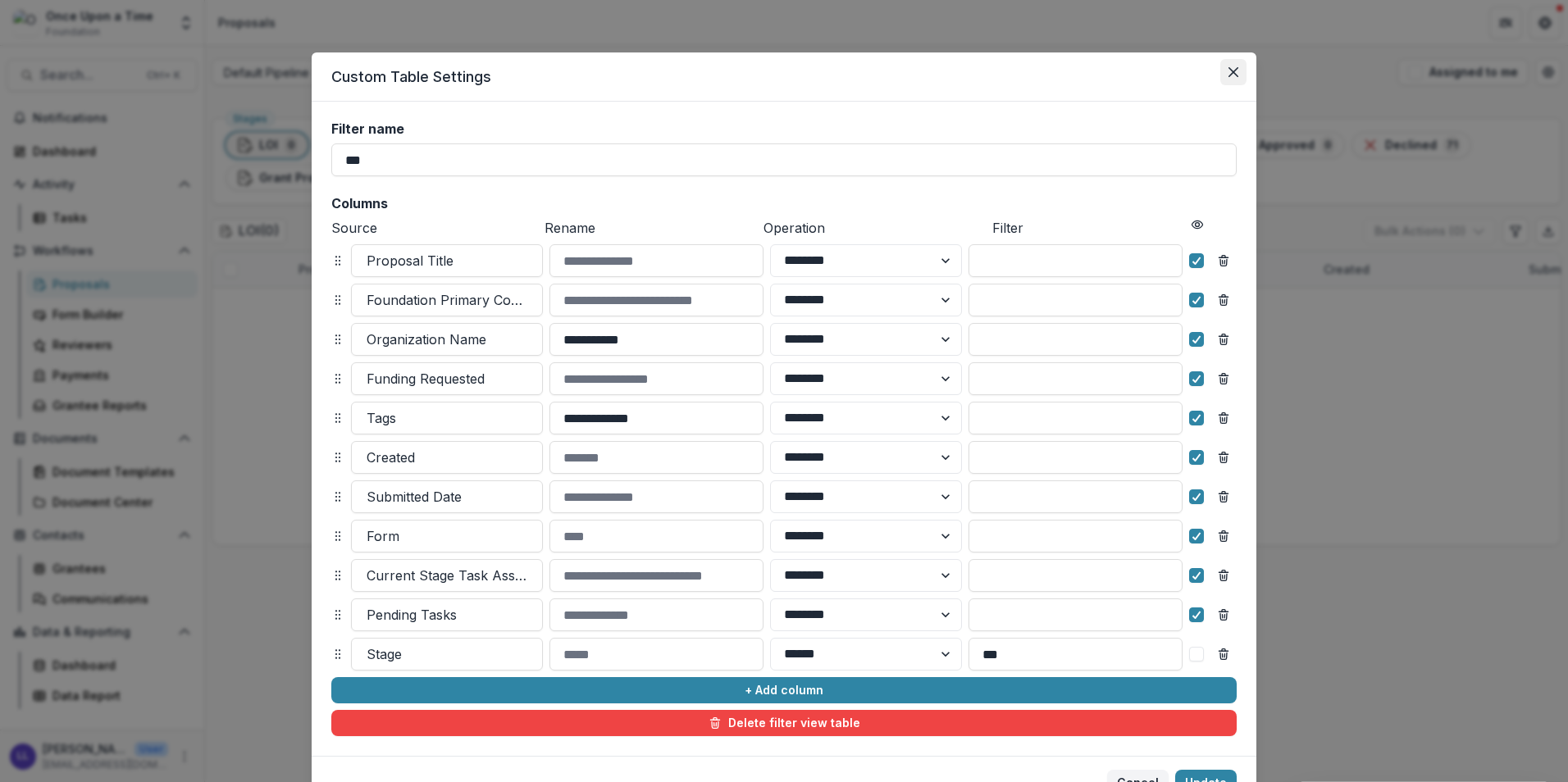
click at [1230, 79] on button "Close" at bounding box center [1233, 72] width 26 height 26
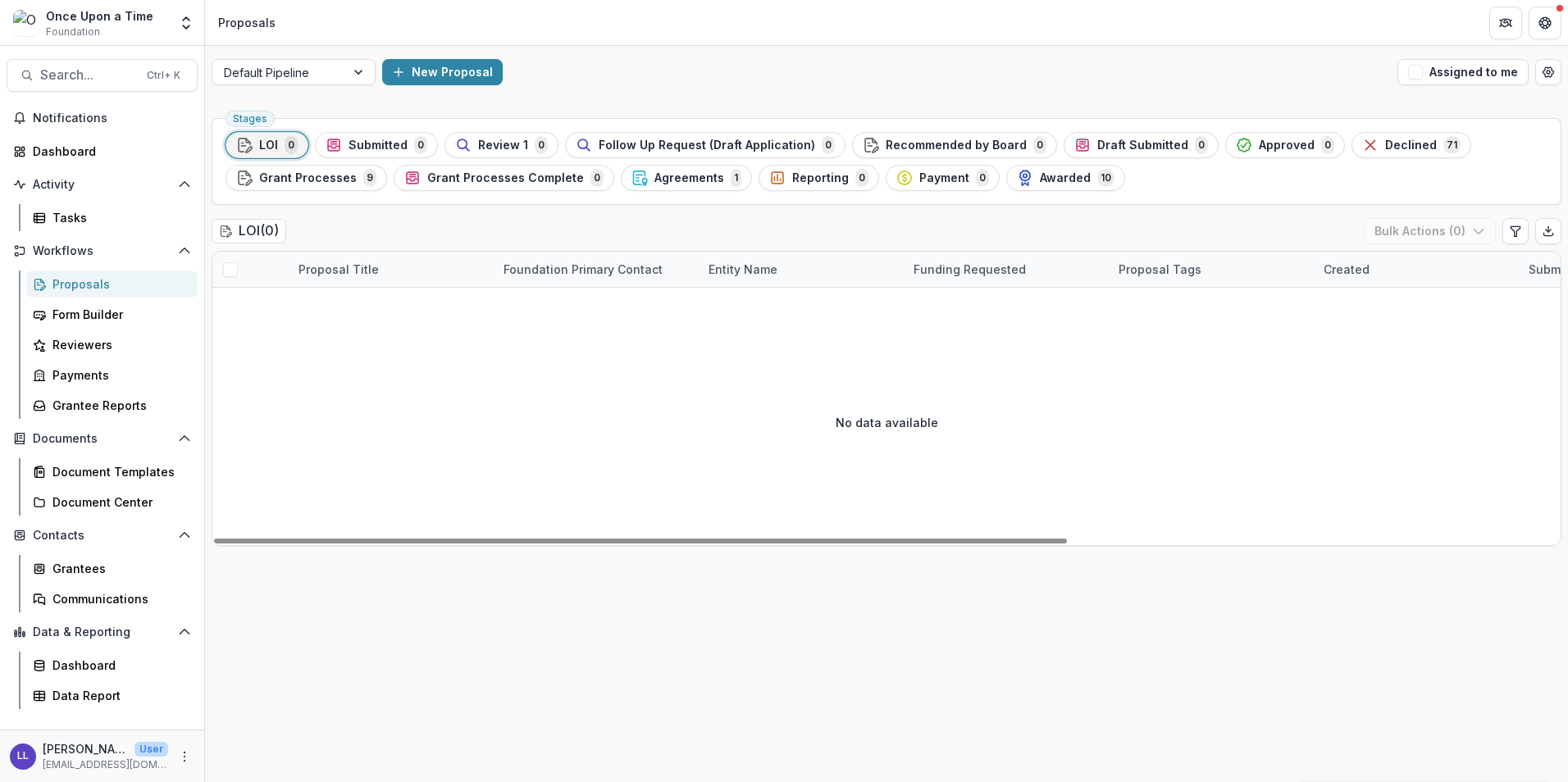
click at [60, 290] on div "Proposals" at bounding box center [119, 284] width 132 height 18
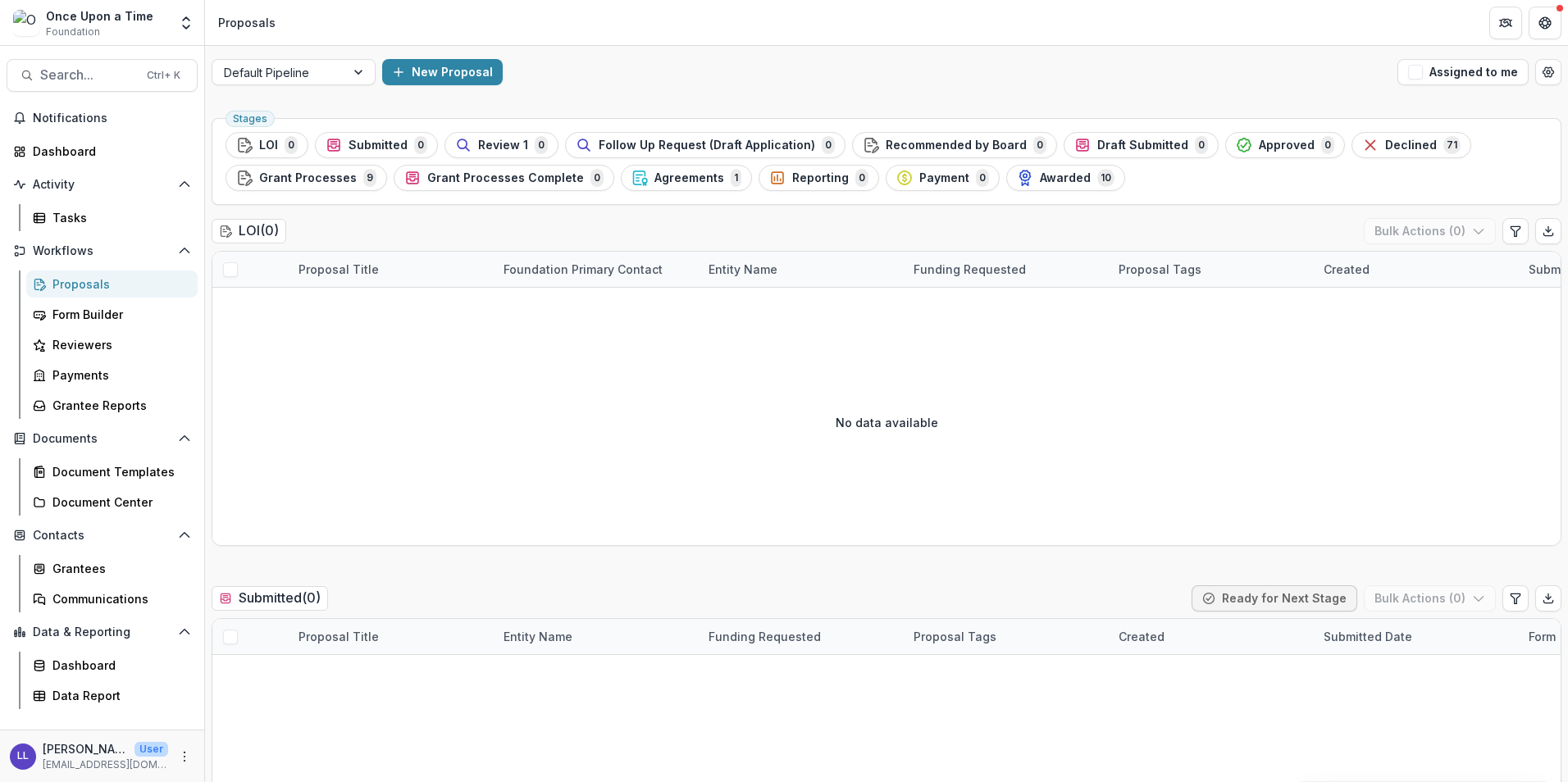
click at [1354, 741] on div "No data available" at bounding box center [887, 789] width 1348 height 246
